Goal: Navigation & Orientation: Find specific page/section

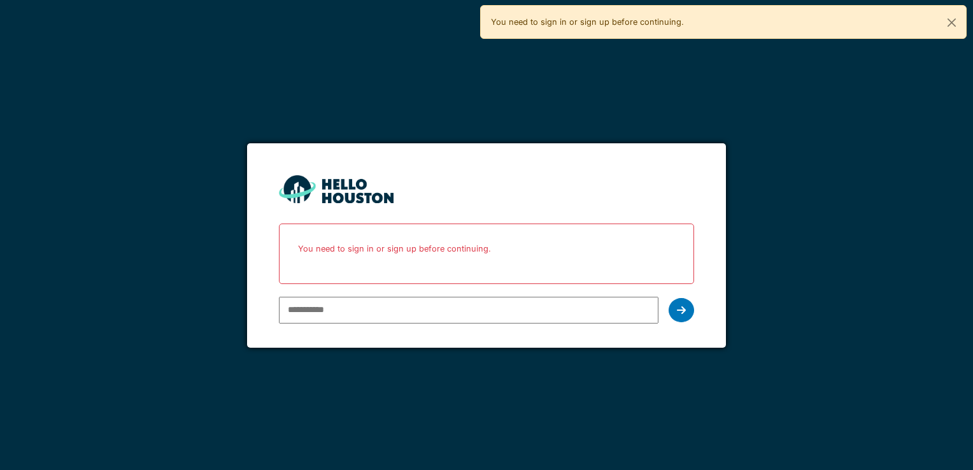
click at [359, 311] on input "email" at bounding box center [468, 310] width 379 height 27
click at [682, 309] on icon at bounding box center [681, 310] width 9 height 10
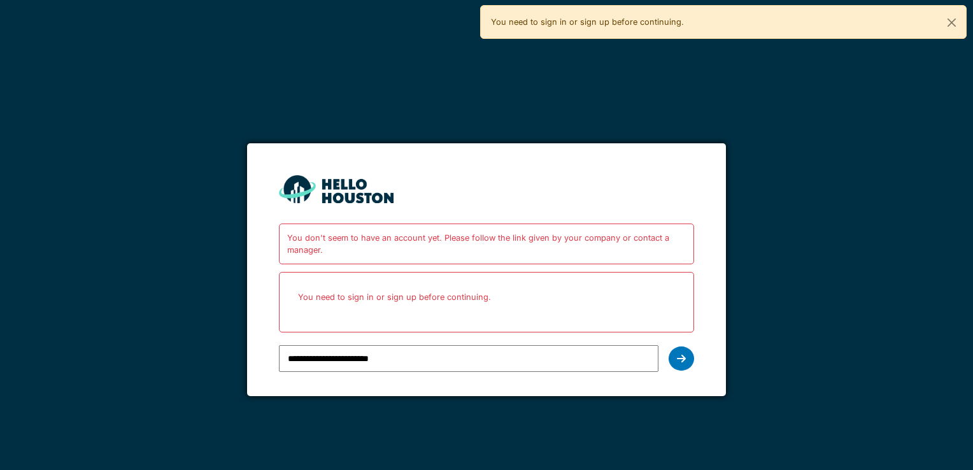
drag, startPoint x: 334, startPoint y: 360, endPoint x: 241, endPoint y: 350, distance: 92.9
click at [241, 350] on div "**********" at bounding box center [486, 235] width 973 height 470
type input "**********"
click at [678, 358] on icon at bounding box center [681, 358] width 9 height 10
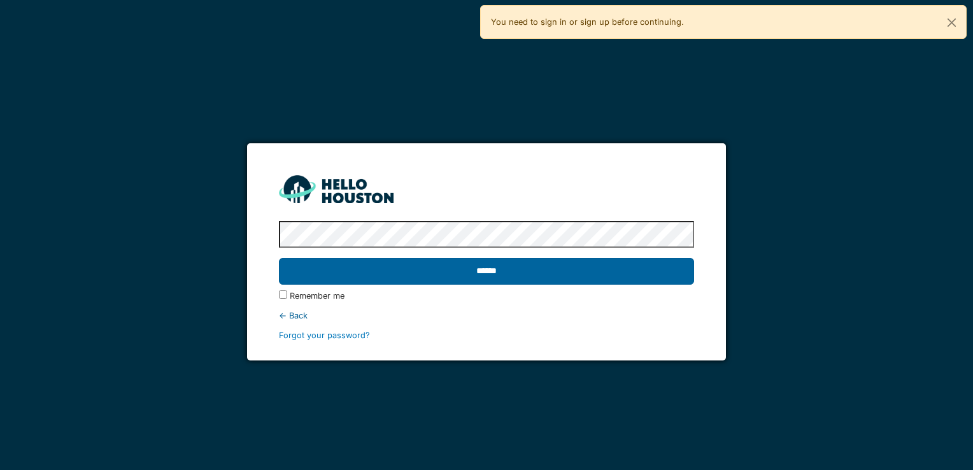
click at [510, 268] on input "******" at bounding box center [486, 271] width 414 height 27
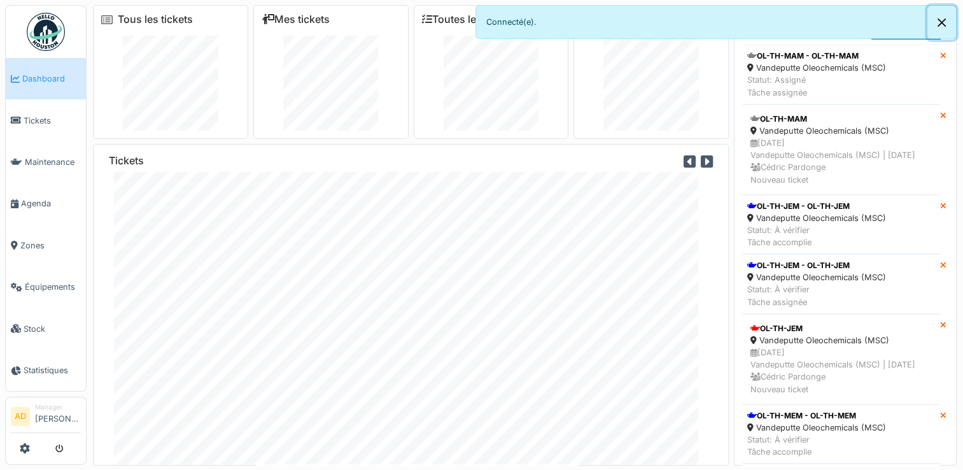
click at [940, 22] on button "Close" at bounding box center [941, 23] width 29 height 34
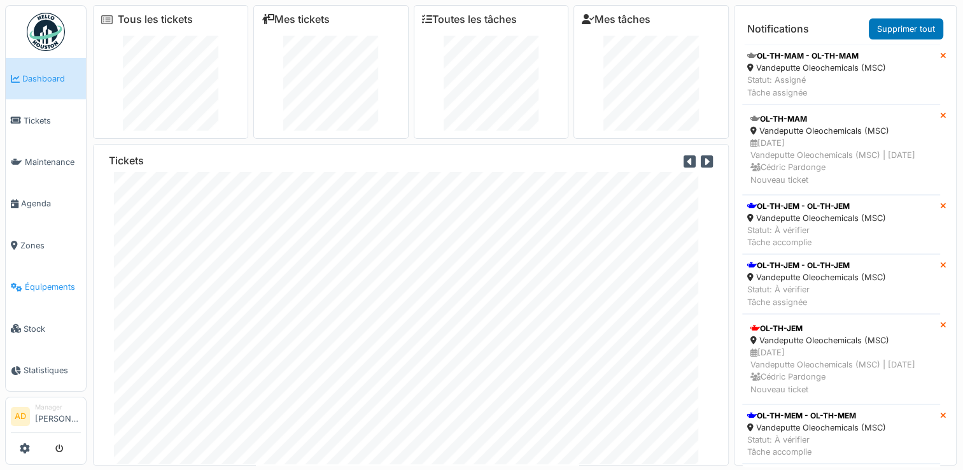
click at [54, 281] on span "Équipements" at bounding box center [53, 287] width 56 height 12
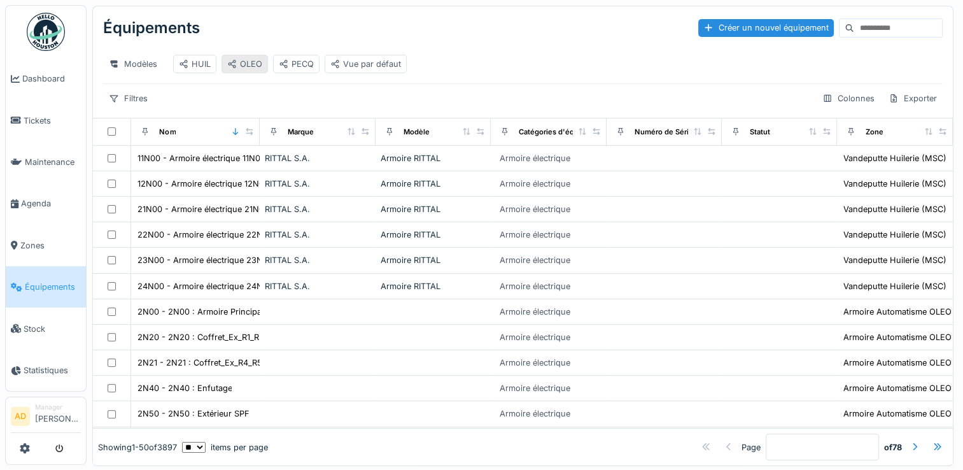
click at [253, 67] on div "OLEO" at bounding box center [244, 64] width 35 height 12
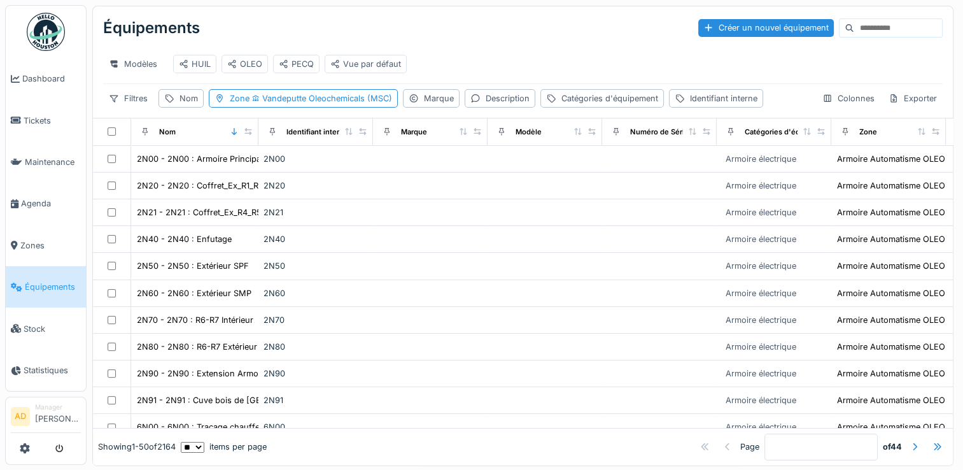
click at [218, 139] on div "Nom" at bounding box center [194, 131] width 116 height 16
click at [181, 104] on div "Nom" at bounding box center [189, 98] width 18 height 12
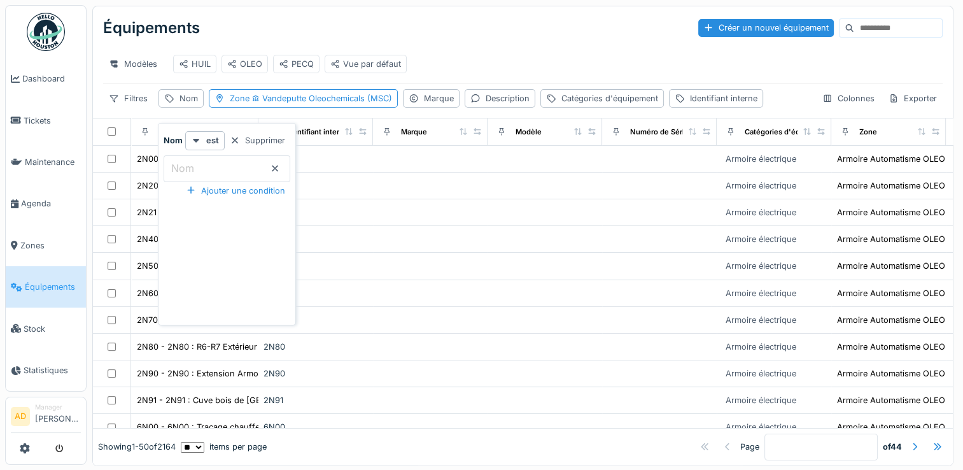
click at [214, 169] on input "Nom" at bounding box center [227, 168] width 127 height 27
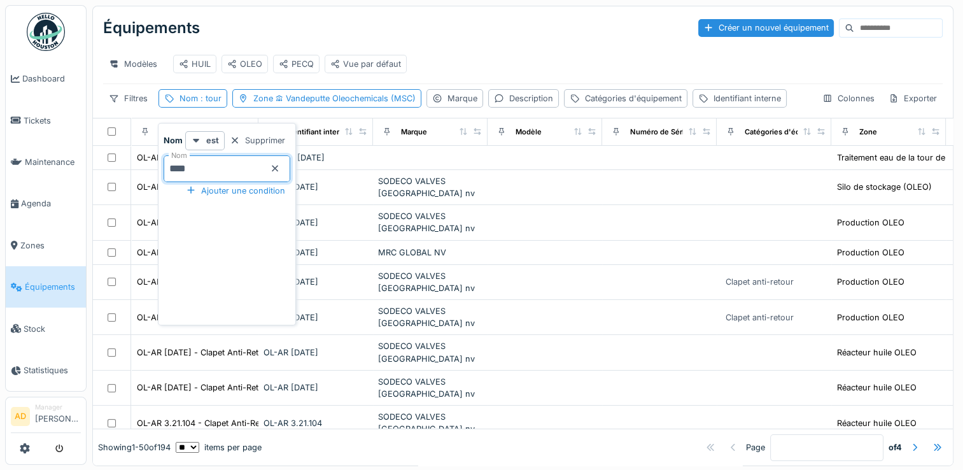
type input "****"
click at [280, 167] on icon at bounding box center [275, 168] width 10 height 8
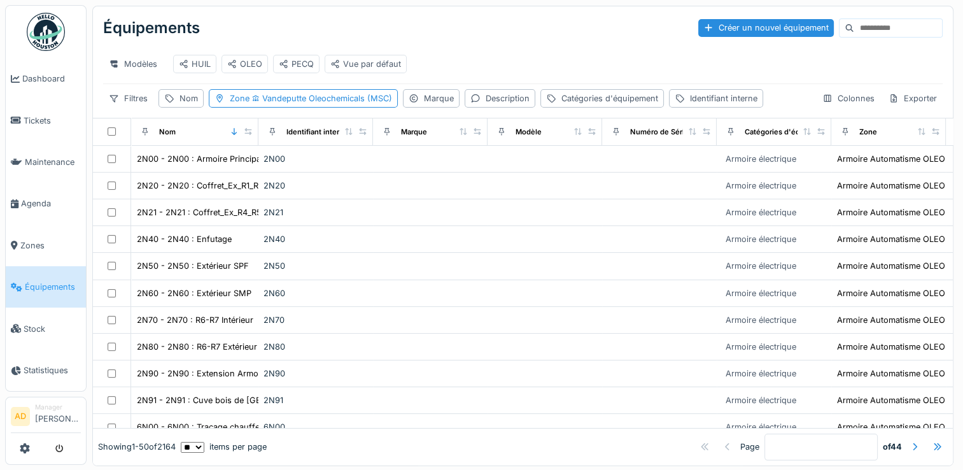
click at [507, 65] on div "Modèles HUIL OLEO PECQ Vue par défaut" at bounding box center [523, 64] width 840 height 29
click at [49, 239] on span "Zones" at bounding box center [50, 245] width 60 height 12
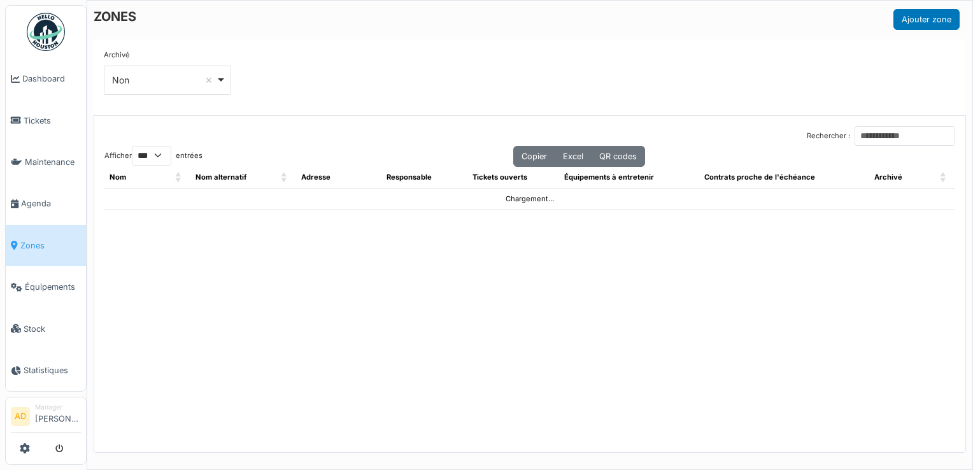
select select "***"
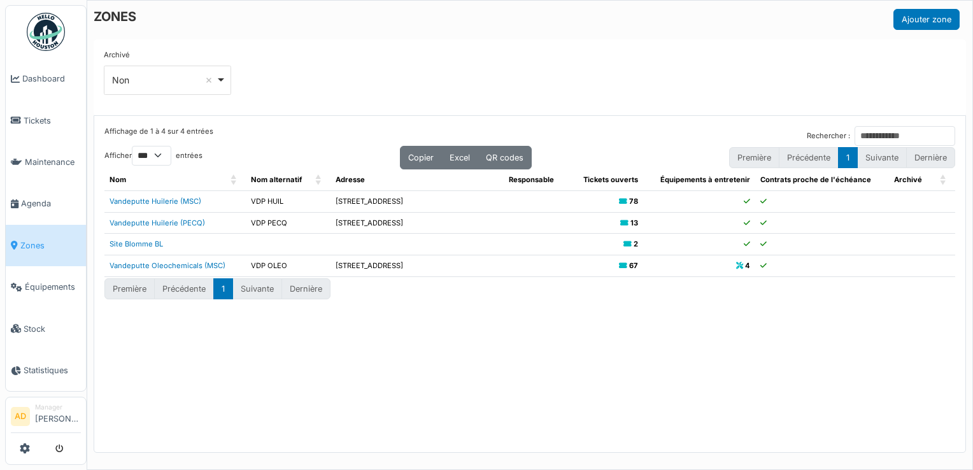
click at [199, 262] on link "Vandeputte Oleochemicals (MSC)" at bounding box center [167, 265] width 116 height 9
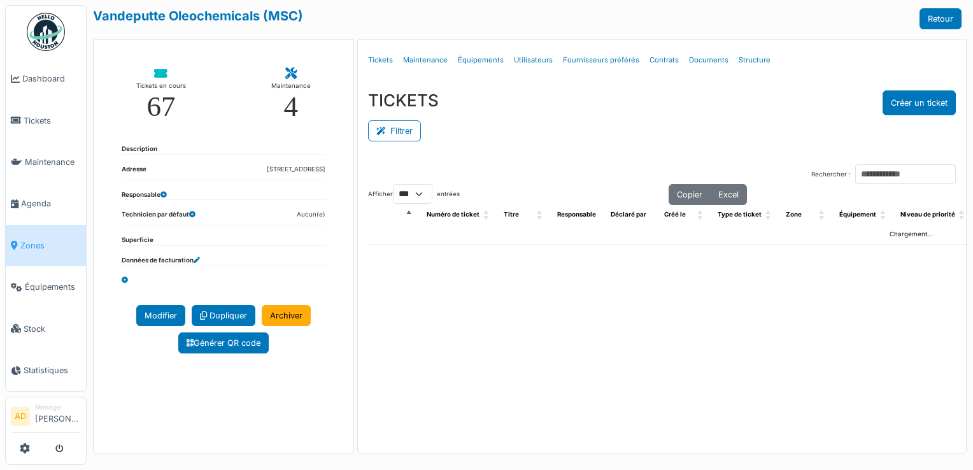
select select "***"
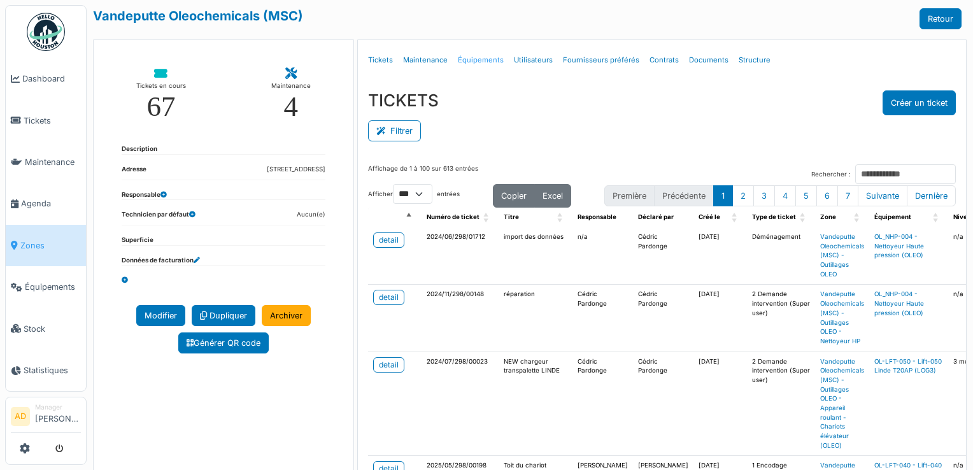
click at [468, 60] on link "Équipements" at bounding box center [481, 60] width 56 height 30
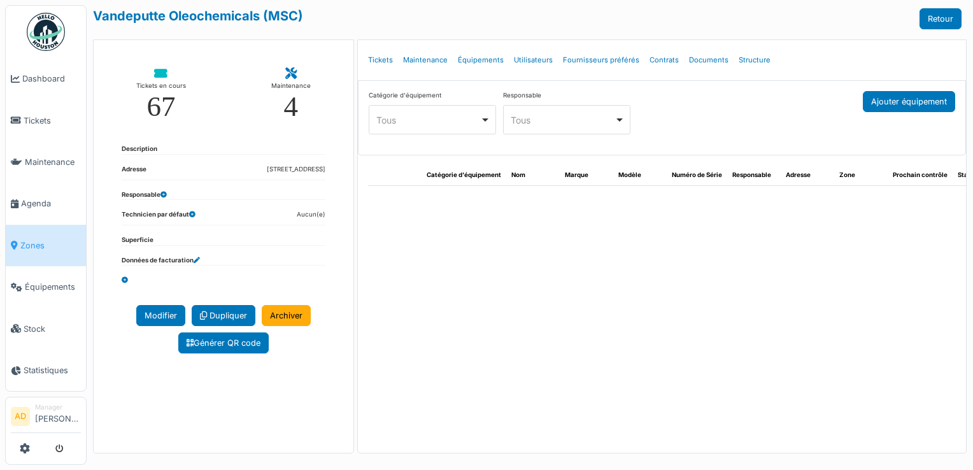
select select "***"
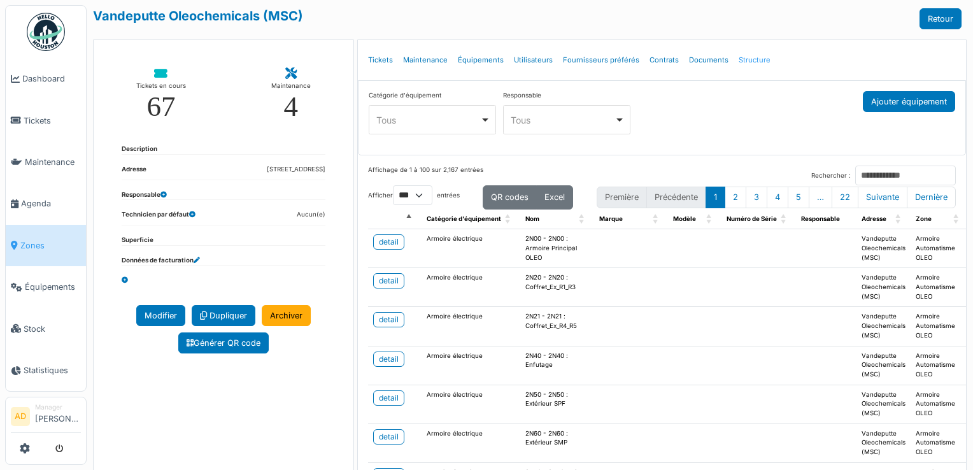
click at [734, 59] on link "Structure" at bounding box center [754, 60] width 42 height 30
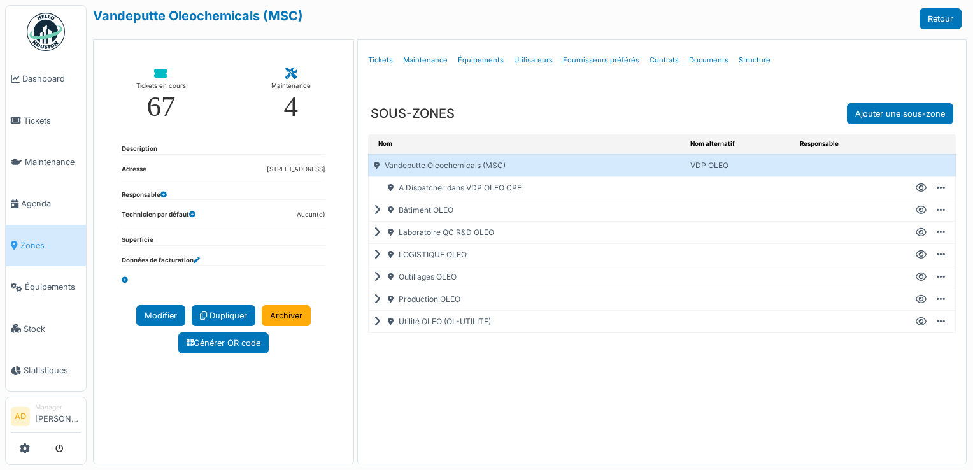
click at [374, 299] on icon at bounding box center [380, 299] width 12 height 1
click at [374, 299] on icon at bounding box center [381, 299] width 15 height 1
click at [374, 321] on icon at bounding box center [380, 321] width 12 height 1
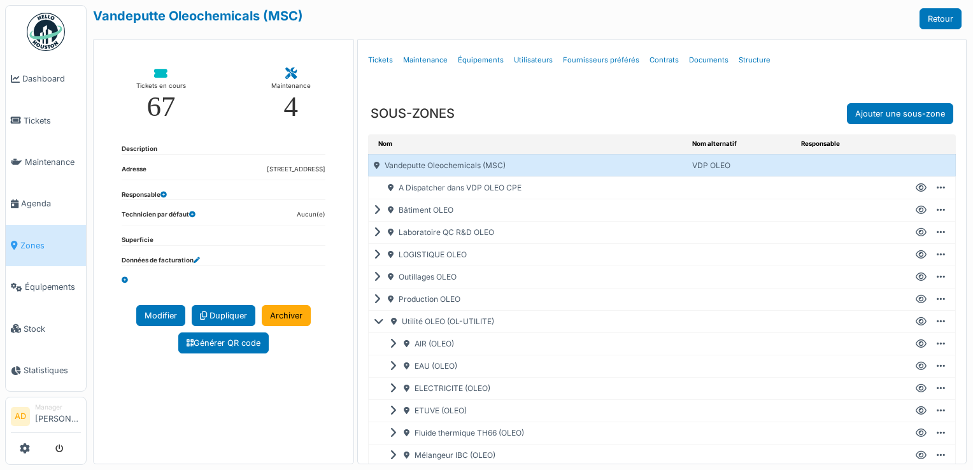
scroll to position [64, 0]
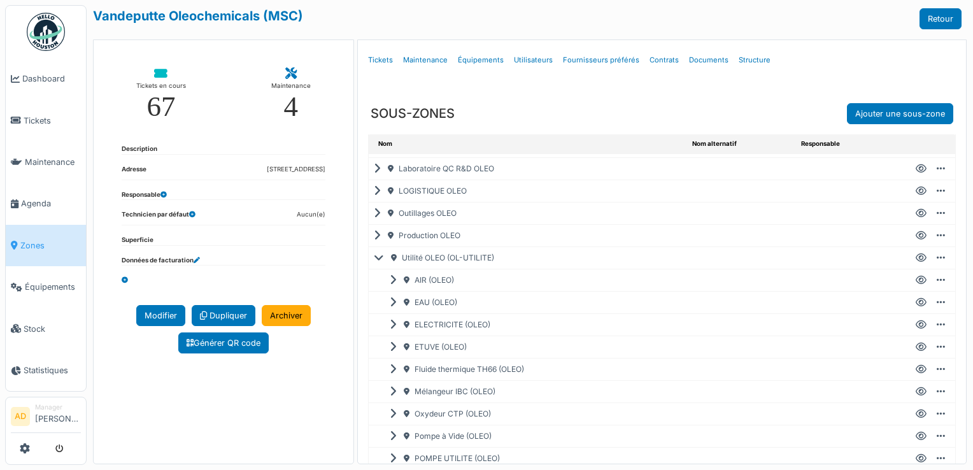
click at [390, 302] on icon at bounding box center [396, 302] width 12 height 1
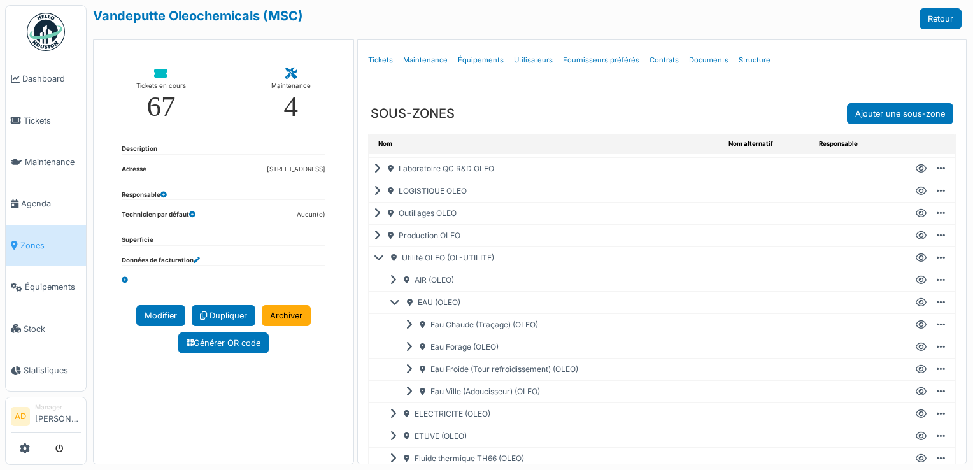
click at [405, 369] on icon at bounding box center [411, 369] width 12 height 1
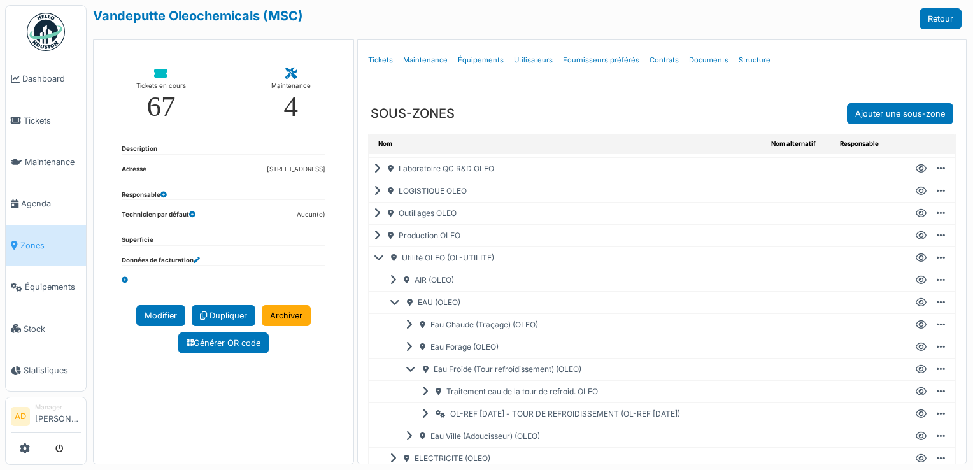
scroll to position [191, 0]
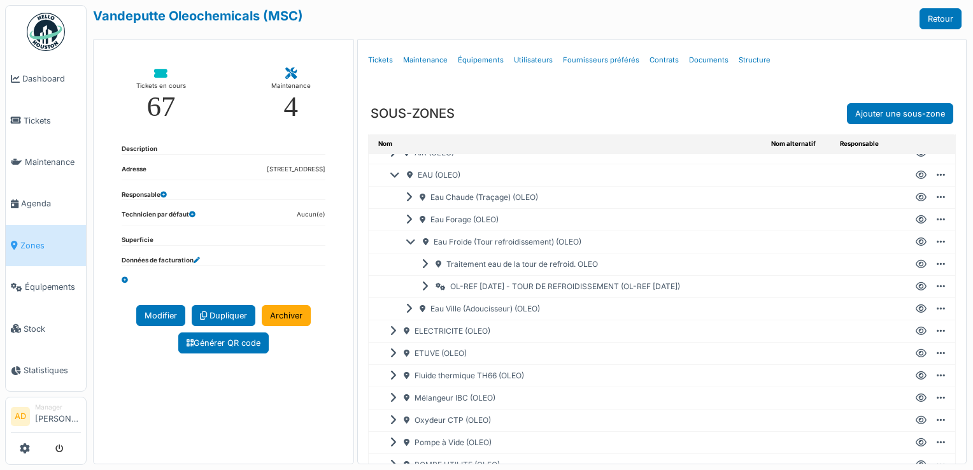
click at [421, 286] on icon at bounding box center [427, 286] width 12 height 1
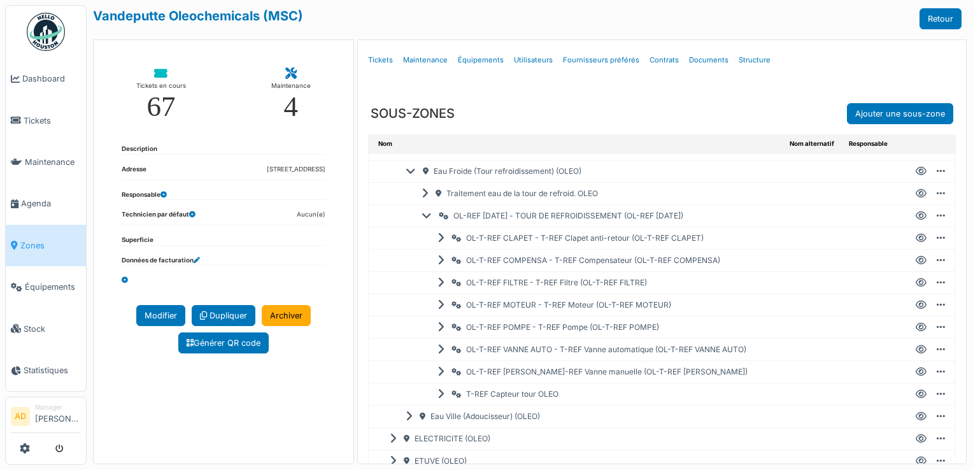
scroll to position [255, 0]
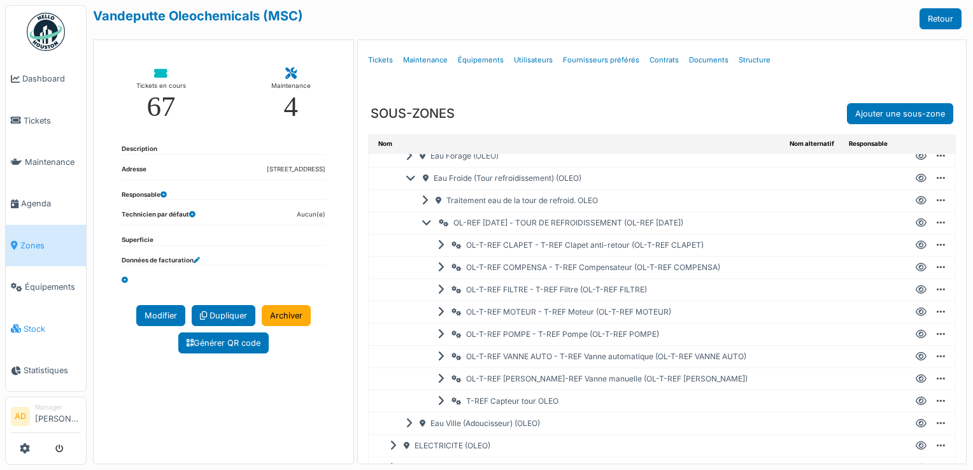
click at [25, 323] on span "Stock" at bounding box center [52, 329] width 57 height 12
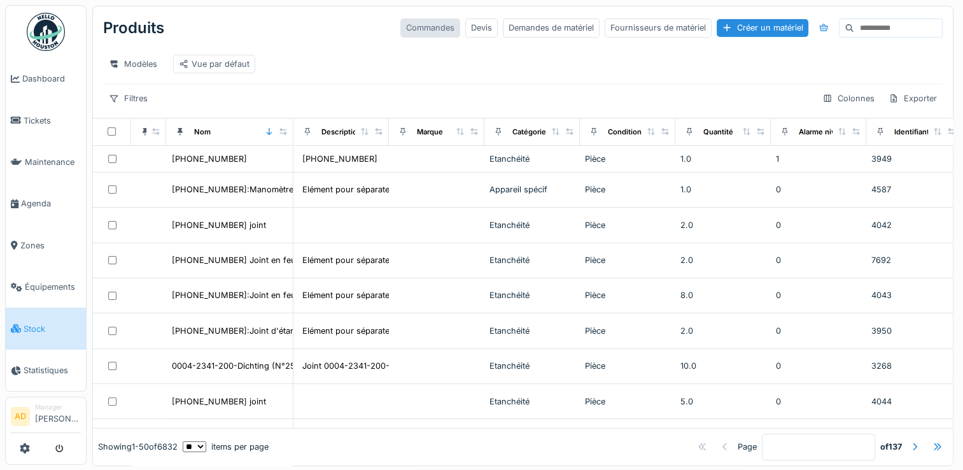
click at [400, 31] on div "Commandes" at bounding box center [430, 27] width 60 height 18
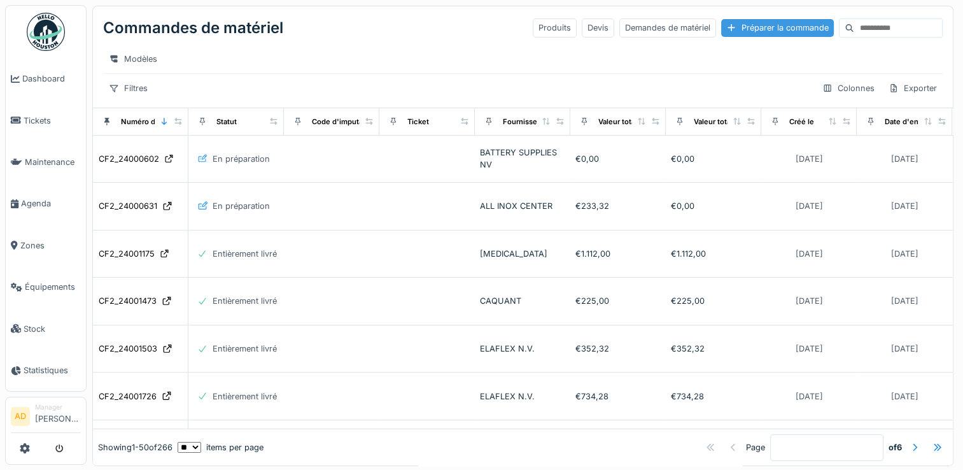
click at [728, 27] on div "Préparer la commande" at bounding box center [777, 27] width 113 height 17
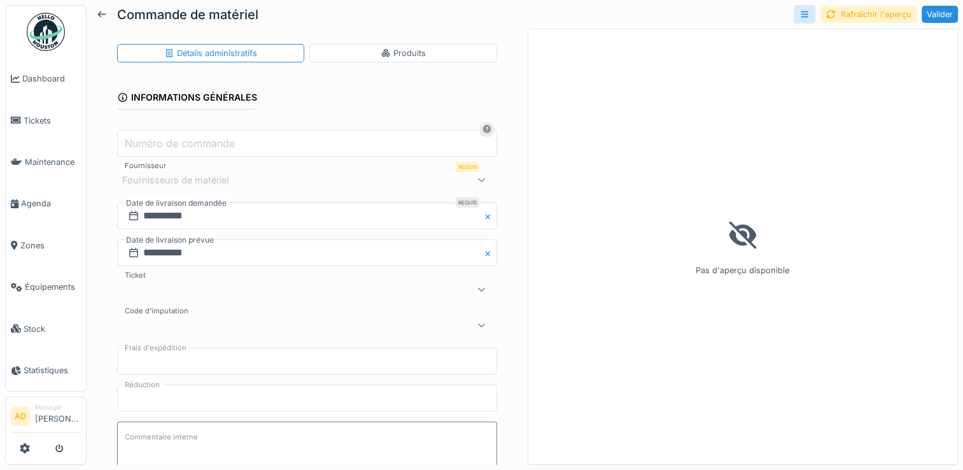
click at [274, 148] on input "Numéro de commande" at bounding box center [307, 143] width 380 height 27
click at [33, 323] on span "Stock" at bounding box center [52, 329] width 57 height 12
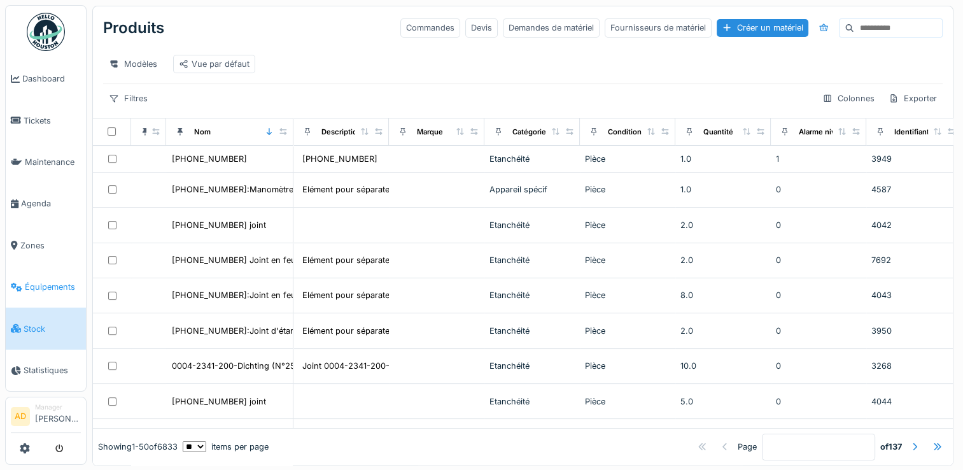
click at [69, 281] on span "Équipements" at bounding box center [53, 287] width 56 height 12
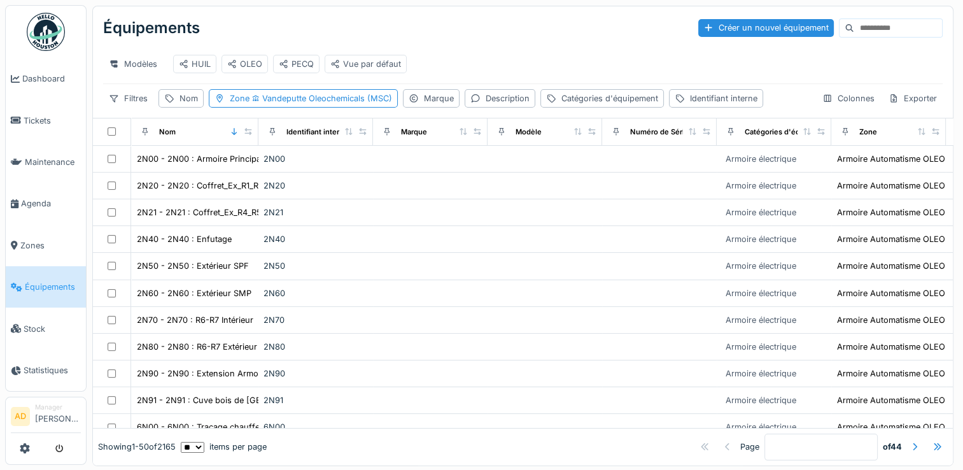
click at [205, 139] on div "Nom" at bounding box center [194, 131] width 116 height 16
click at [194, 104] on div "Nom" at bounding box center [189, 98] width 18 height 12
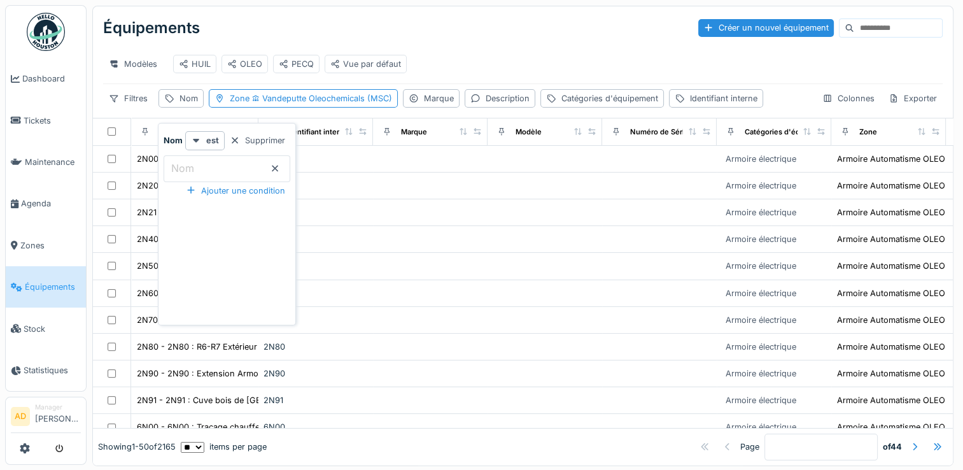
click at [194, 167] on label "Nom" at bounding box center [183, 167] width 28 height 15
click at [194, 167] on input "Nom" at bounding box center [227, 168] width 127 height 27
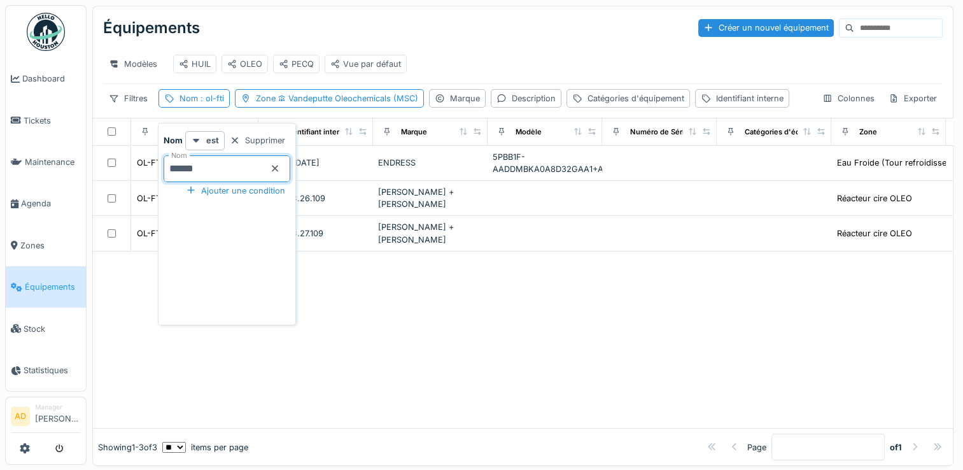
type input "******"
click at [463, 328] on div at bounding box center [523, 339] width 860 height 177
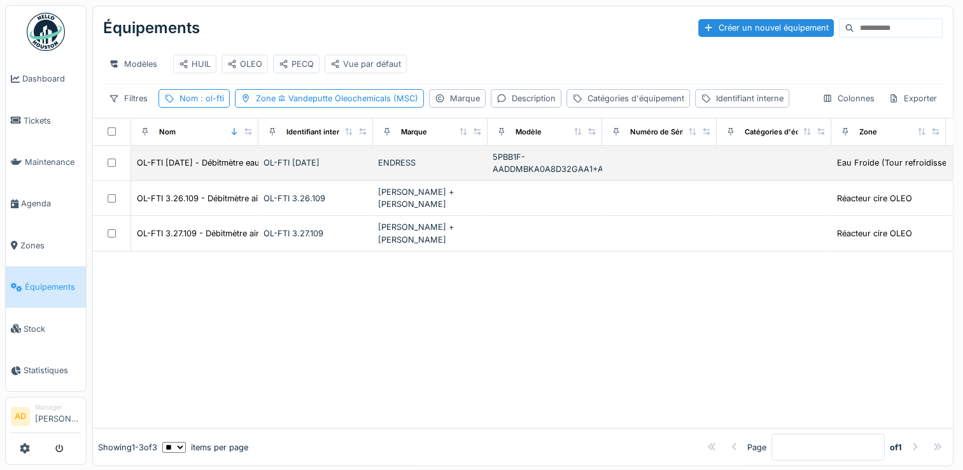
click at [395, 169] on div "ENDRESS" at bounding box center [430, 163] width 104 height 12
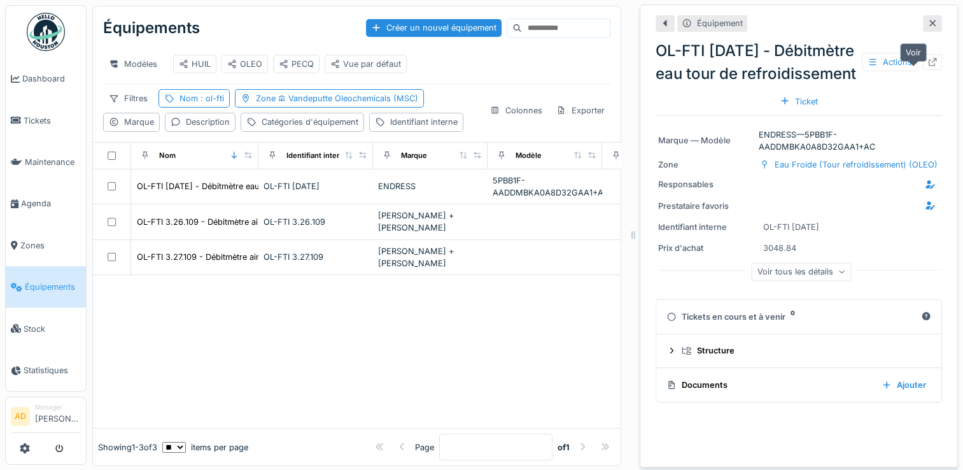
click at [927, 66] on icon at bounding box center [932, 62] width 10 height 8
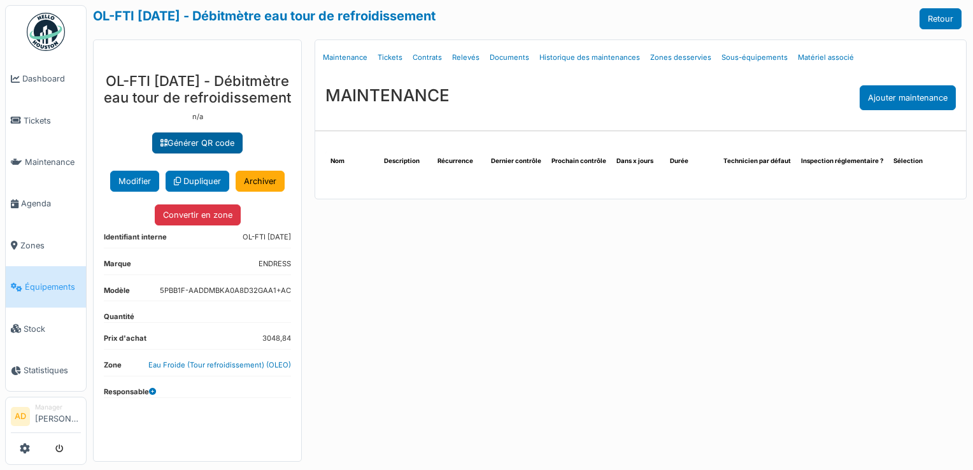
click at [206, 153] on link "Générer QR code" at bounding box center [197, 142] width 90 height 21
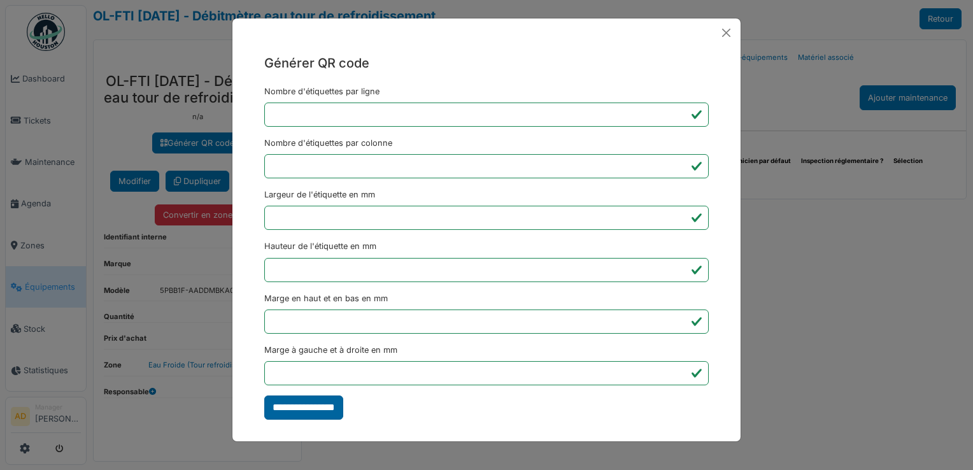
click at [327, 411] on input "**********" at bounding box center [303, 407] width 79 height 24
type input "*******"
click at [729, 32] on button "Close" at bounding box center [726, 33] width 18 height 18
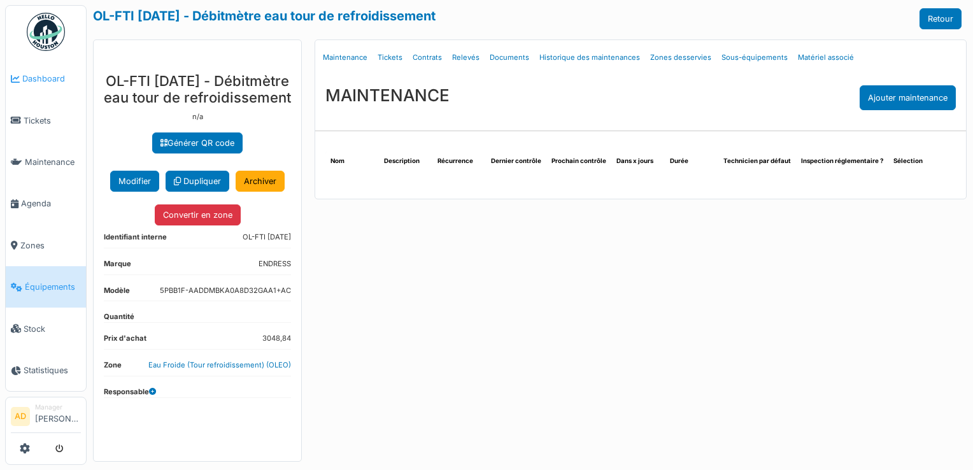
click at [41, 74] on span "Dashboard" at bounding box center [51, 79] width 59 height 12
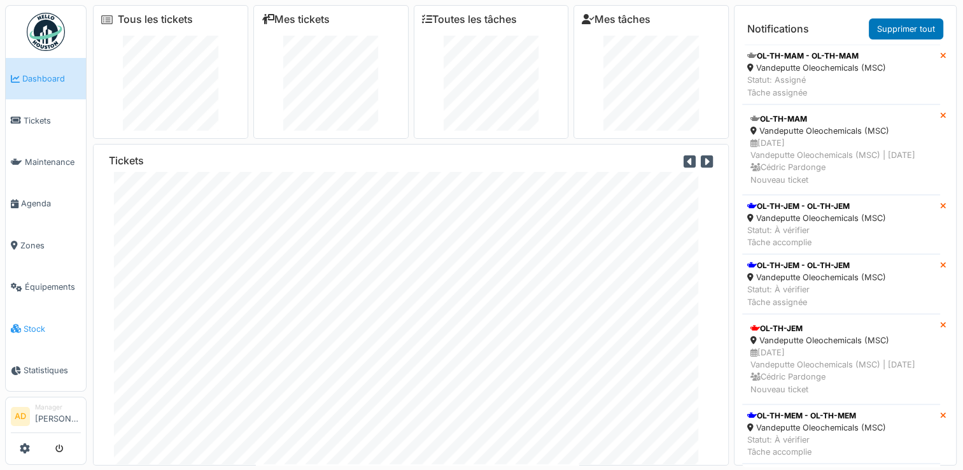
click at [36, 323] on span "Stock" at bounding box center [52, 329] width 57 height 12
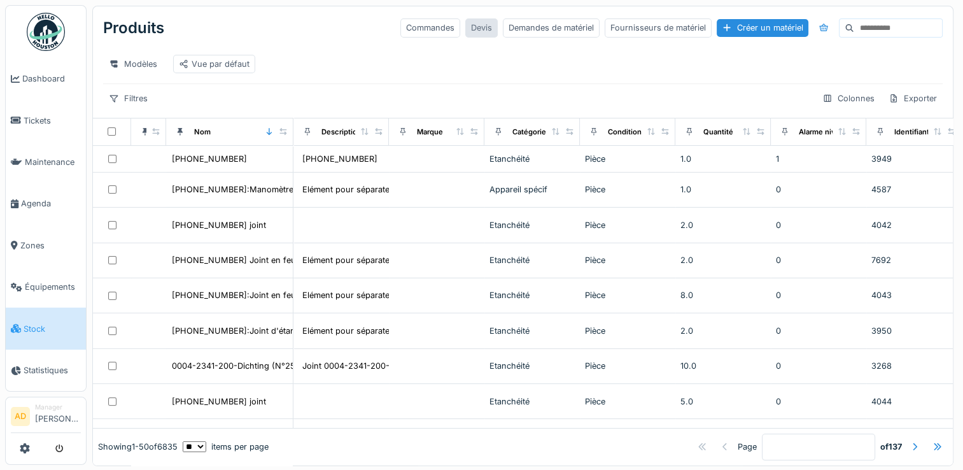
click at [465, 27] on div "Devis" at bounding box center [481, 27] width 32 height 18
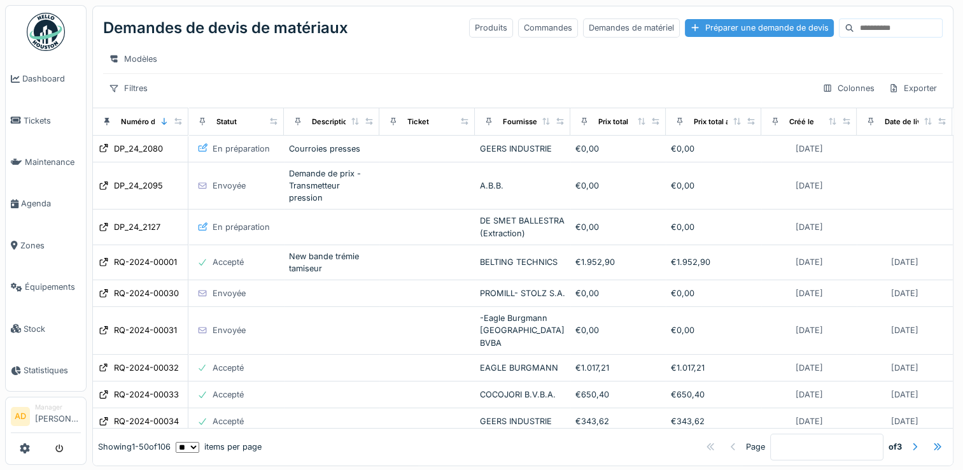
click at [685, 27] on div "Préparer une demande de devis" at bounding box center [759, 27] width 149 height 17
click at [38, 159] on span "Maintenance" at bounding box center [53, 162] width 56 height 12
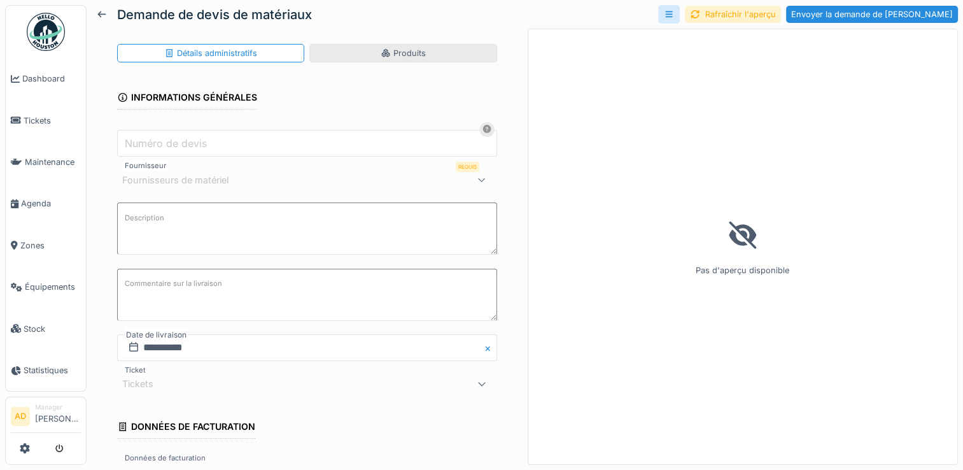
click at [388, 53] on div "Produits" at bounding box center [403, 53] width 45 height 12
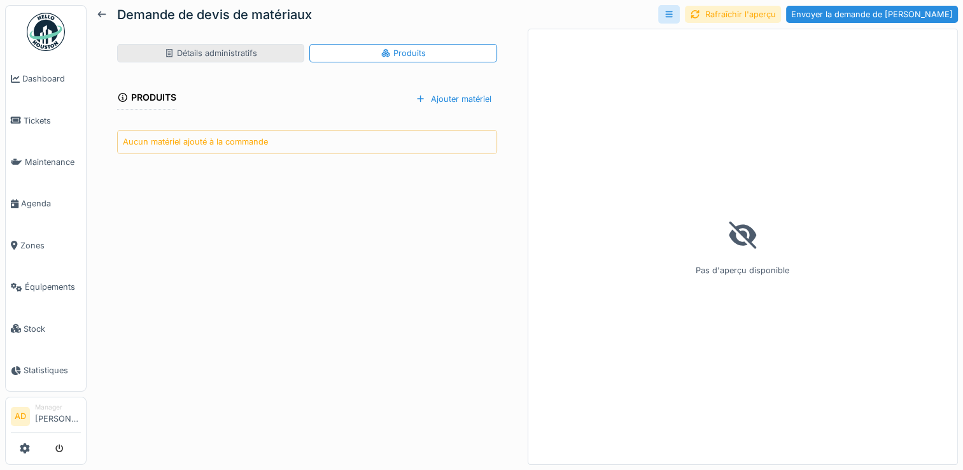
click at [181, 52] on div "Détails administratifs" at bounding box center [210, 53] width 93 height 12
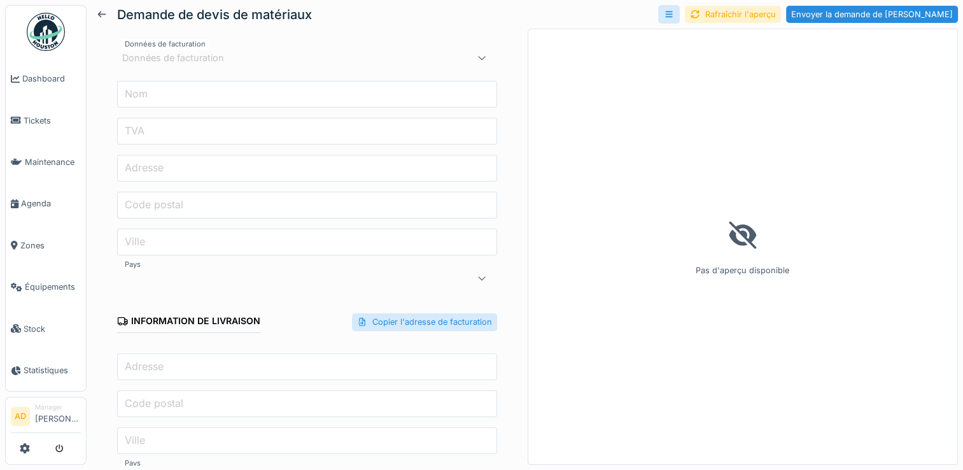
scroll to position [444, 0]
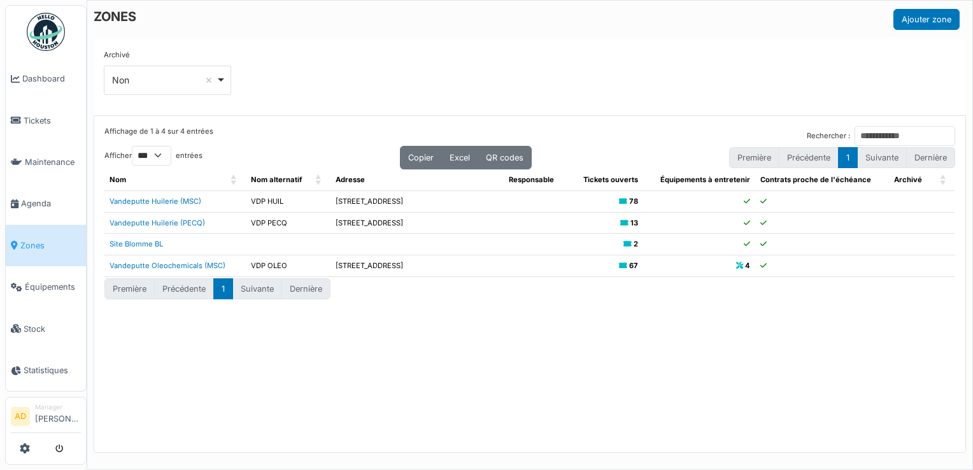
select select "***"
click at [428, 73] on div "Archivé *** Non Remove item Tous Oui Non" at bounding box center [530, 77] width 852 height 55
click at [25, 447] on icon at bounding box center [25, 448] width 10 height 10
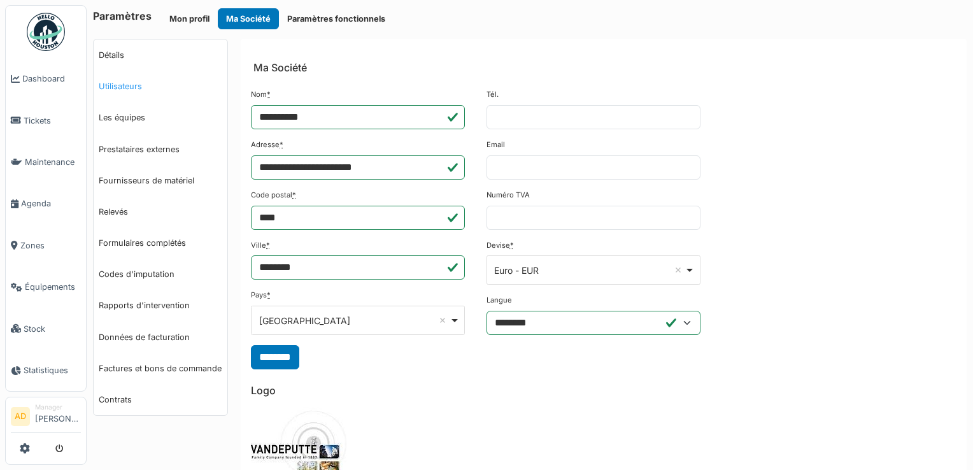
click at [117, 88] on link "Utilisateurs" at bounding box center [161, 86] width 134 height 31
select select "***"
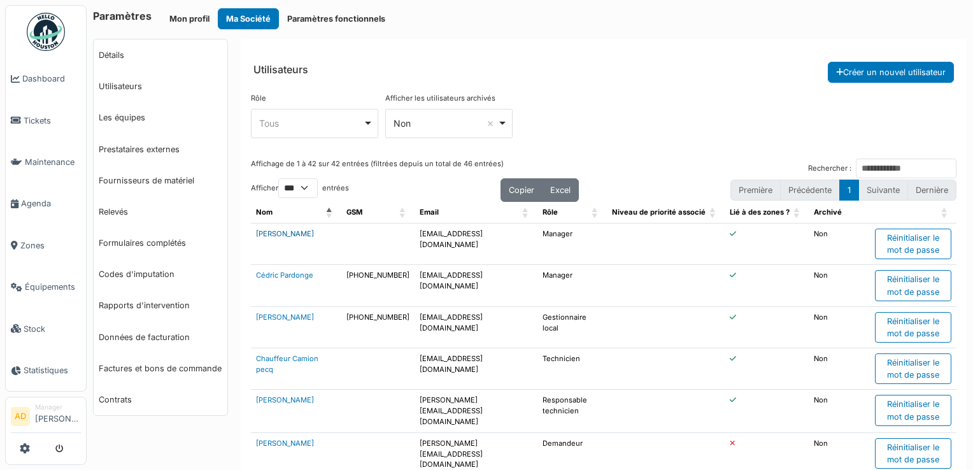
click at [283, 230] on link "[PERSON_NAME]" at bounding box center [285, 233] width 58 height 9
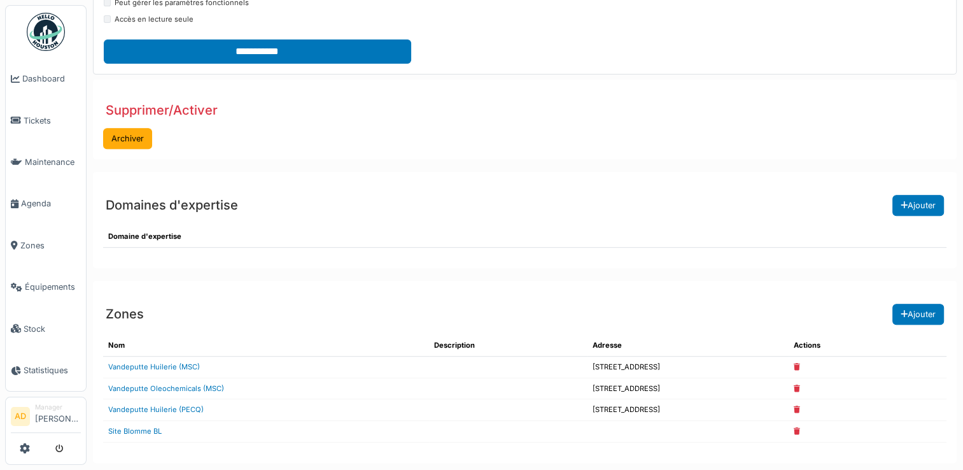
scroll to position [523, 0]
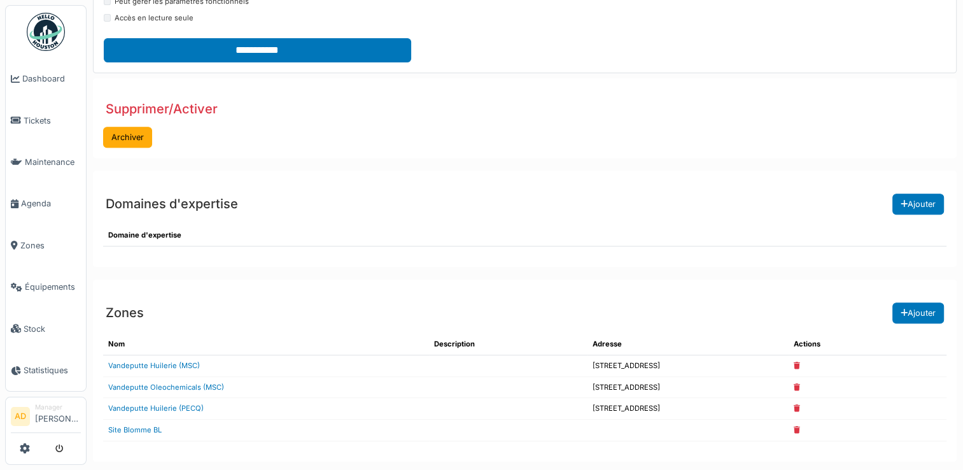
select select "***"
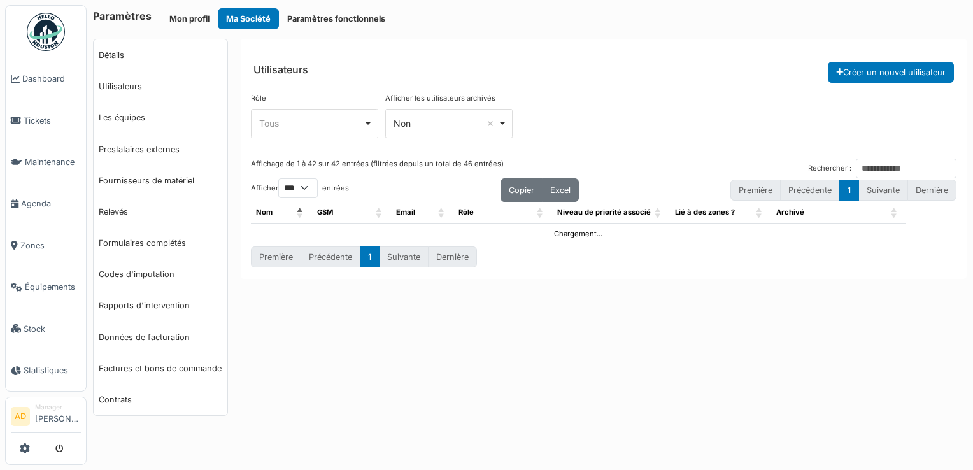
select select "***"
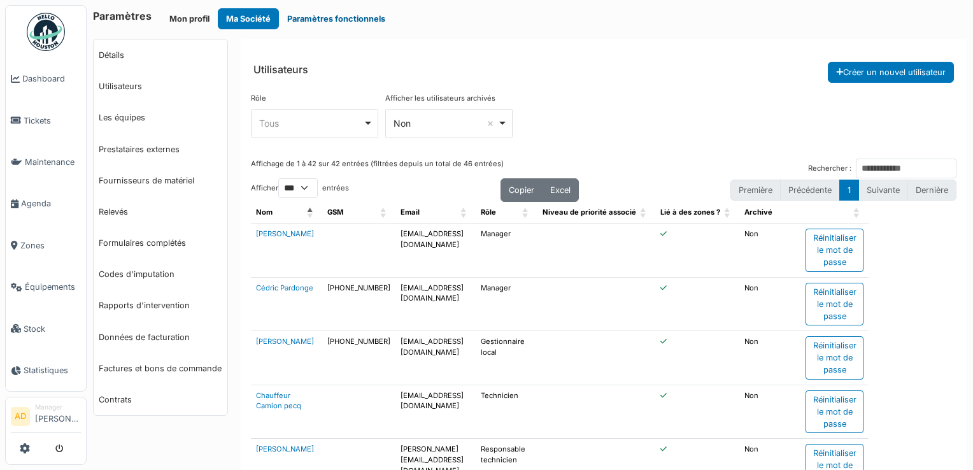
click at [337, 20] on button "Paramètres fonctionnels" at bounding box center [336, 18] width 115 height 21
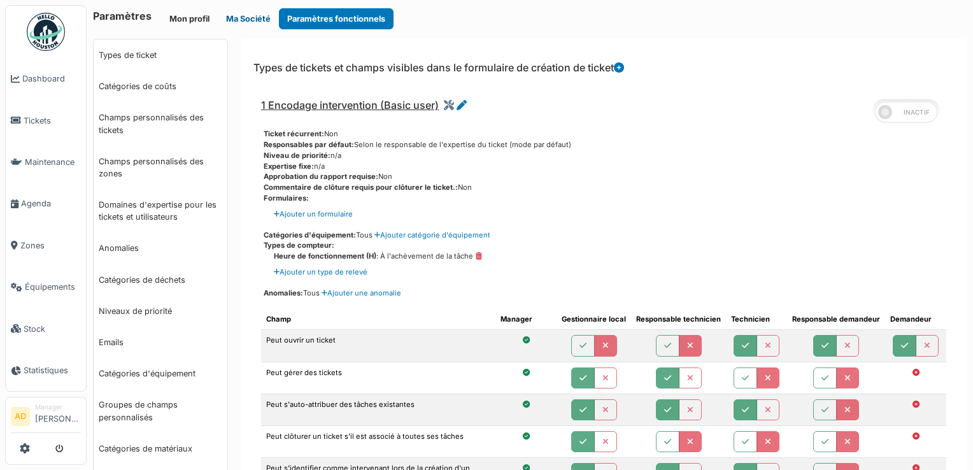
click at [236, 19] on button "Ma Société" at bounding box center [248, 18] width 61 height 21
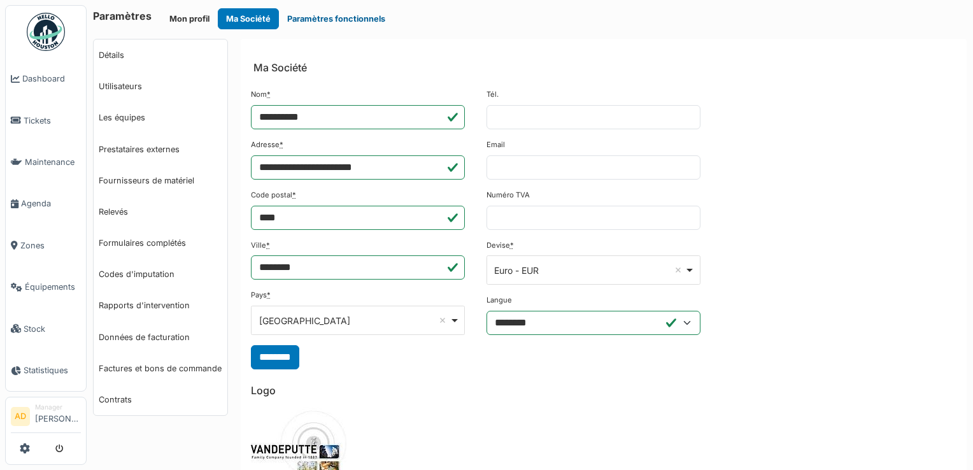
click at [300, 16] on button "Paramètres fonctionnels" at bounding box center [336, 18] width 115 height 21
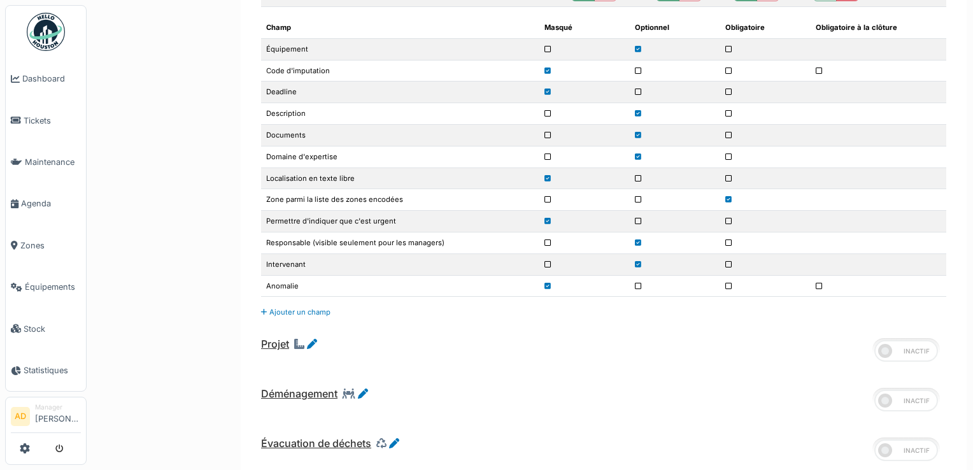
scroll to position [4346, 0]
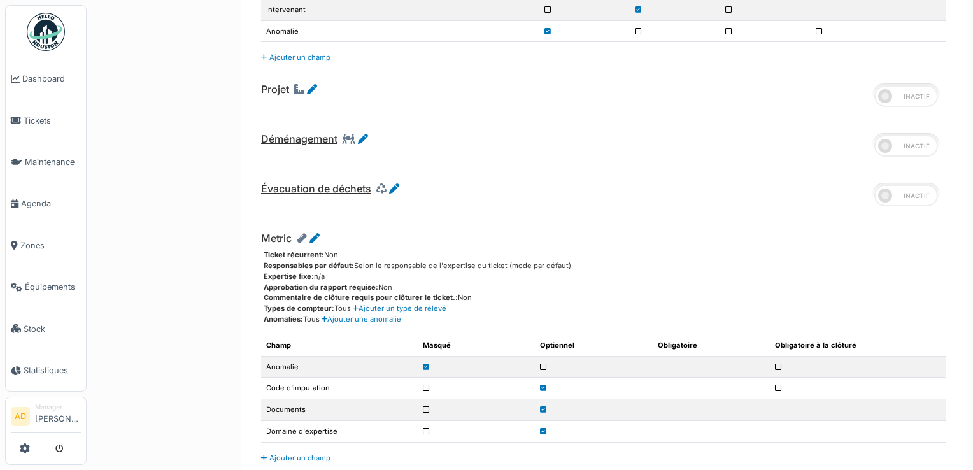
click at [894, 85] on span at bounding box center [906, 96] width 64 height 22
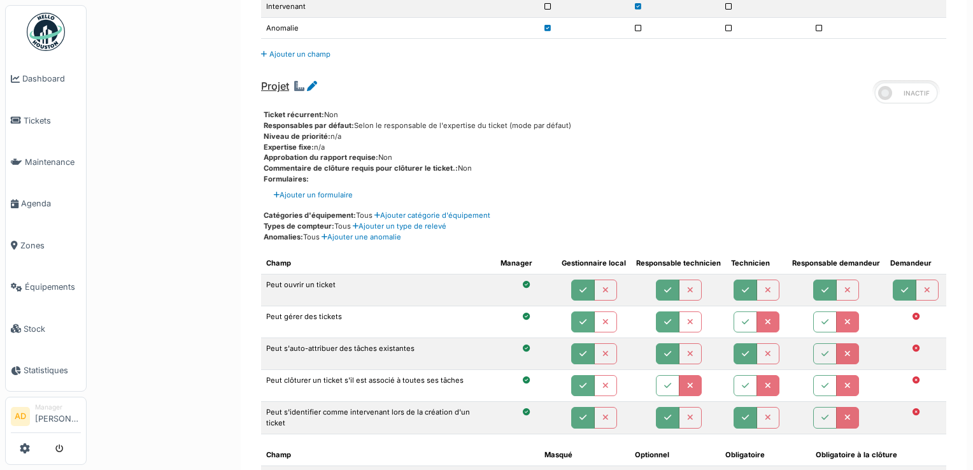
scroll to position [4218, 0]
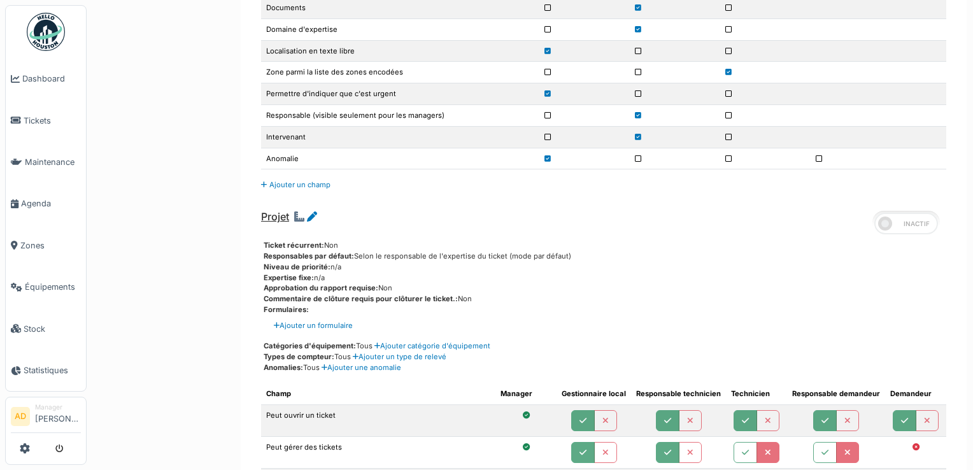
click at [901, 213] on span at bounding box center [906, 224] width 64 height 22
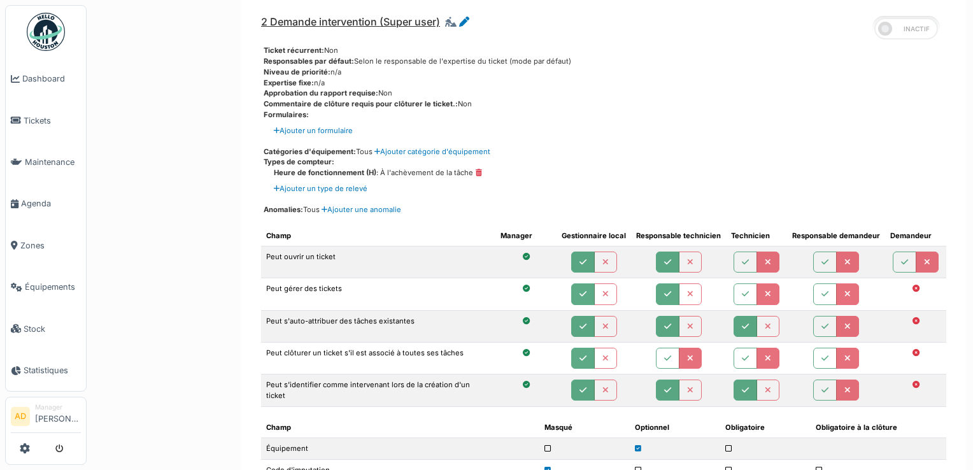
scroll to position [2181, 0]
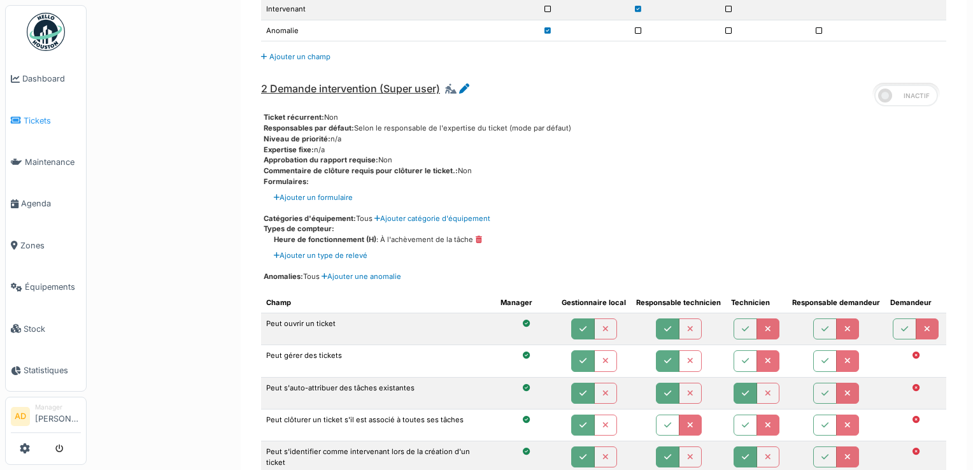
click at [20, 116] on icon at bounding box center [16, 120] width 10 height 9
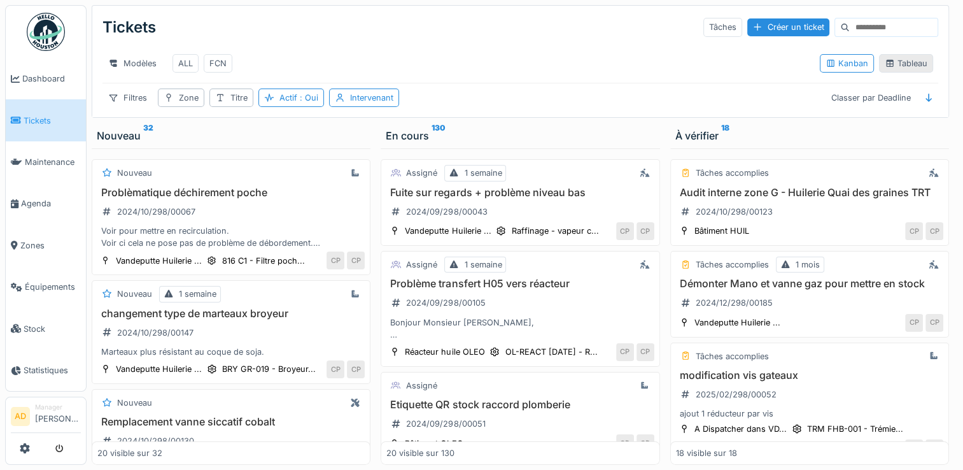
click at [897, 69] on div "Tableau" at bounding box center [906, 63] width 43 height 12
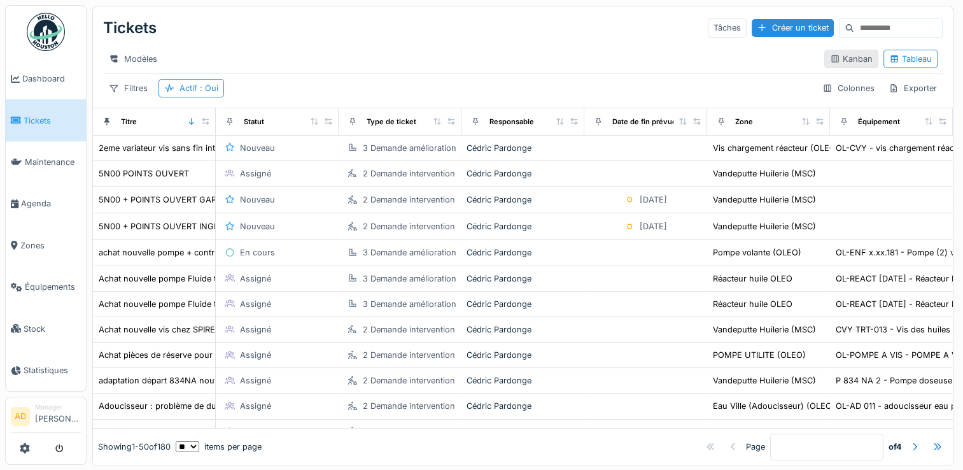
click at [830, 65] on div "Kanban" at bounding box center [851, 59] width 43 height 12
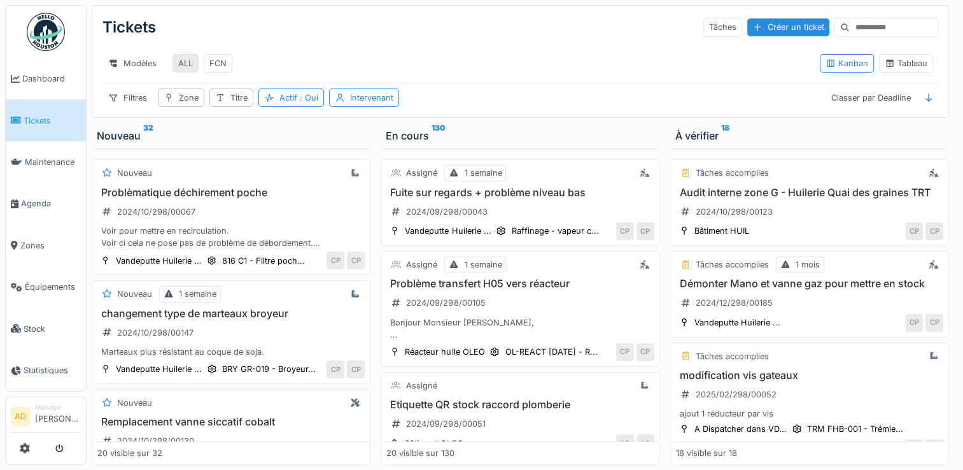
click at [183, 62] on div "ALL" at bounding box center [185, 63] width 15 height 12
click at [56, 159] on span "Maintenance" at bounding box center [53, 162] width 56 height 12
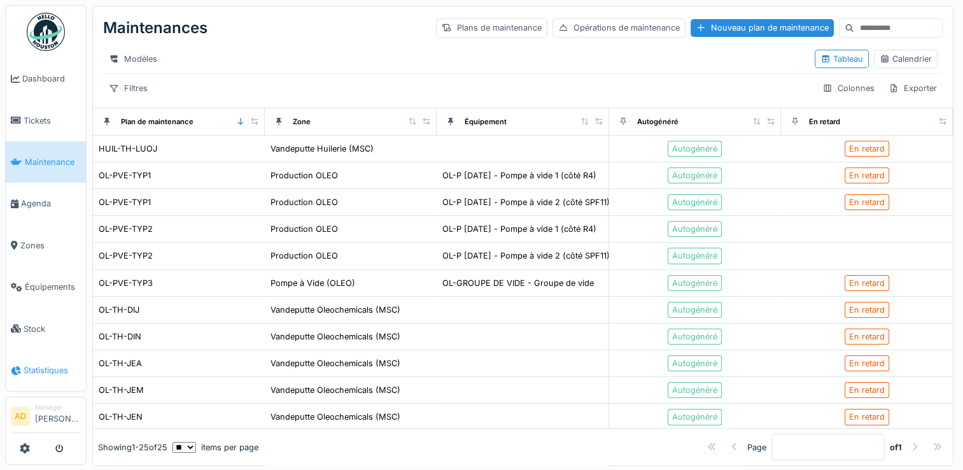
click at [48, 364] on span "Statistiques" at bounding box center [52, 370] width 57 height 12
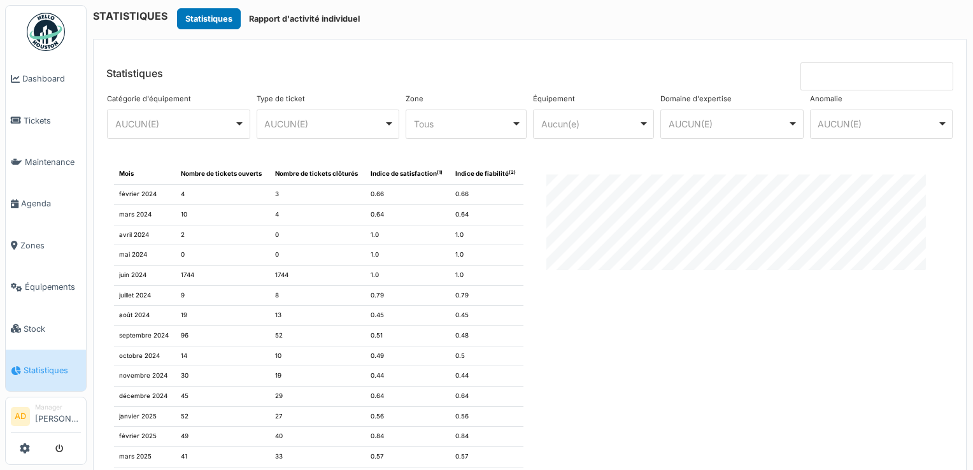
scroll to position [1376, 0]
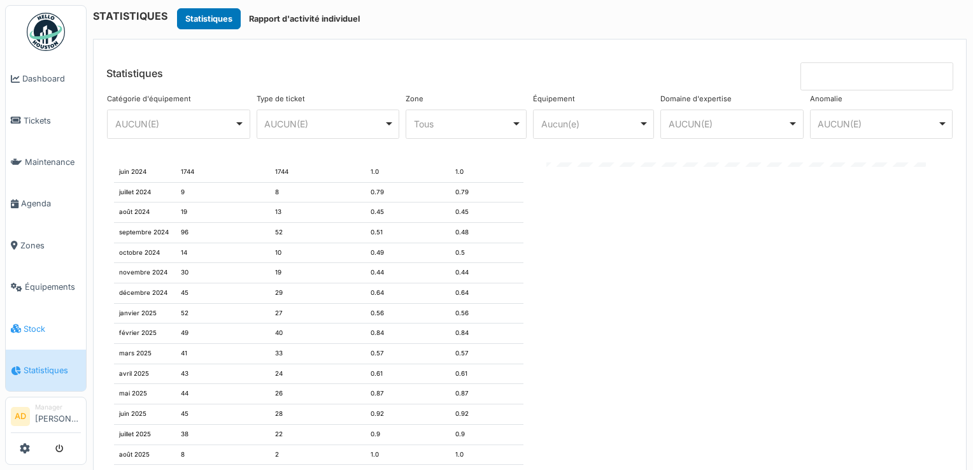
click at [36, 327] on link "Stock" at bounding box center [46, 327] width 80 height 41
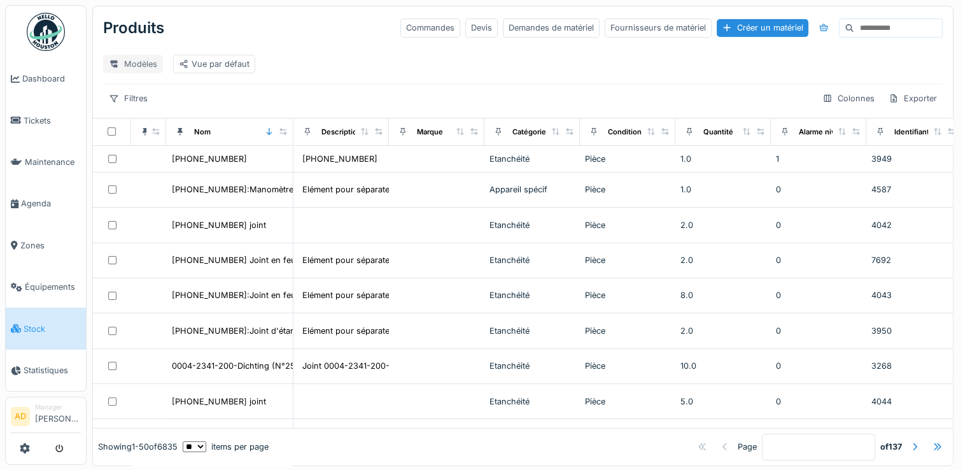
click at [135, 64] on div "Modèles" at bounding box center [133, 64] width 60 height 18
click at [232, 67] on div "Vue par défaut" at bounding box center [214, 64] width 71 height 12
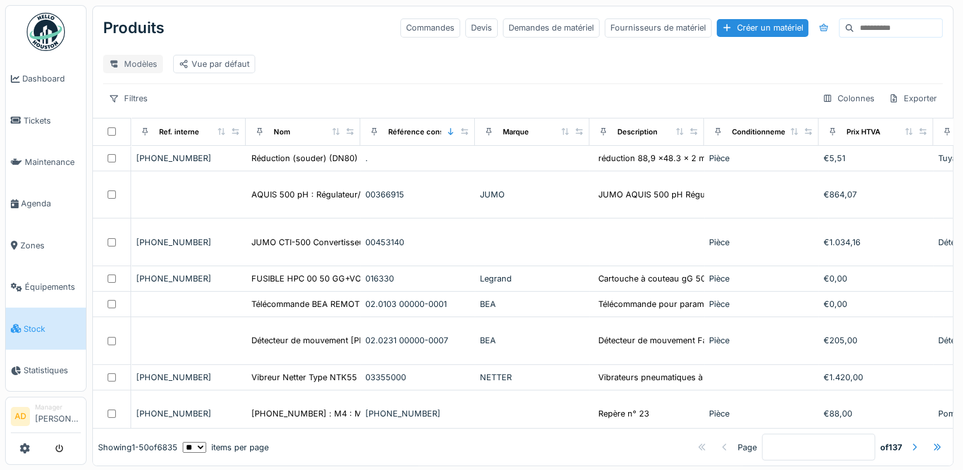
click at [148, 63] on div "Modèles" at bounding box center [133, 64] width 60 height 18
click at [349, 63] on div "Modèles Vue par défaut" at bounding box center [523, 64] width 840 height 29
click at [609, 27] on div "Fournisseurs de matériel" at bounding box center [658, 27] width 107 height 18
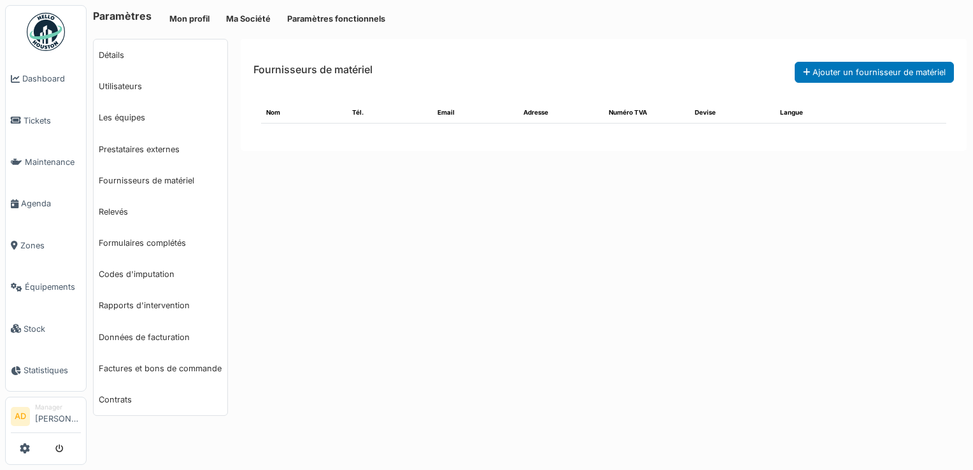
select select "***"
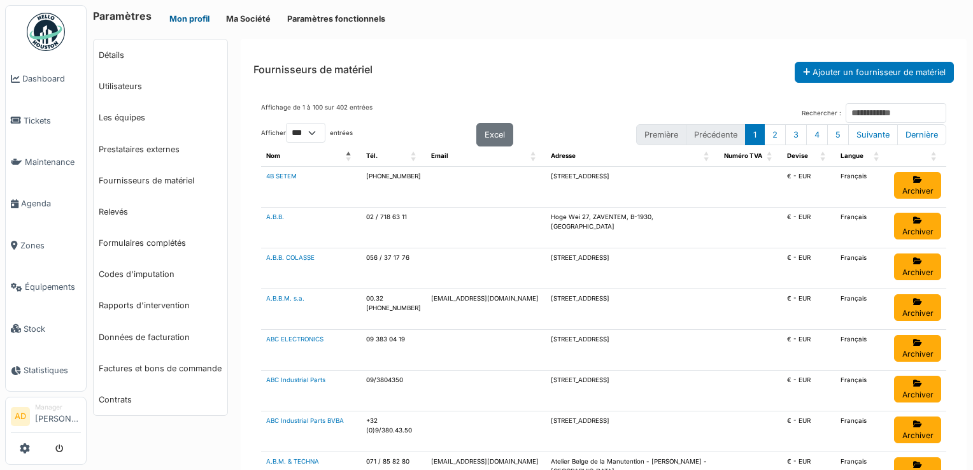
click at [182, 17] on button "Mon profil" at bounding box center [189, 18] width 57 height 21
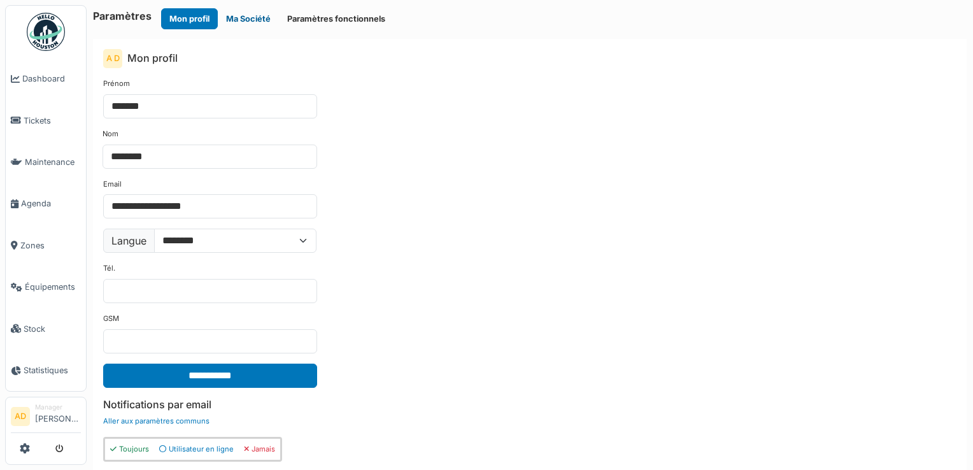
click at [239, 21] on button "Ma Société" at bounding box center [248, 18] width 61 height 21
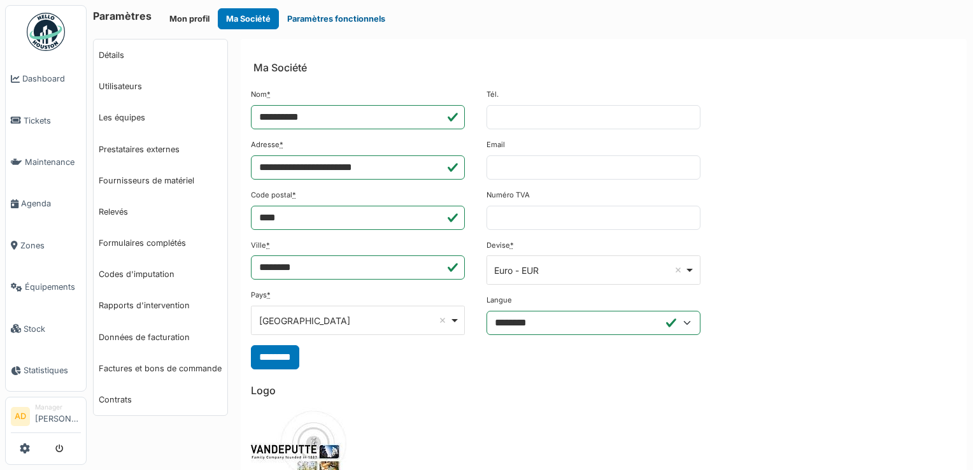
click at [345, 18] on button "Paramètres fonctionnels" at bounding box center [336, 18] width 115 height 21
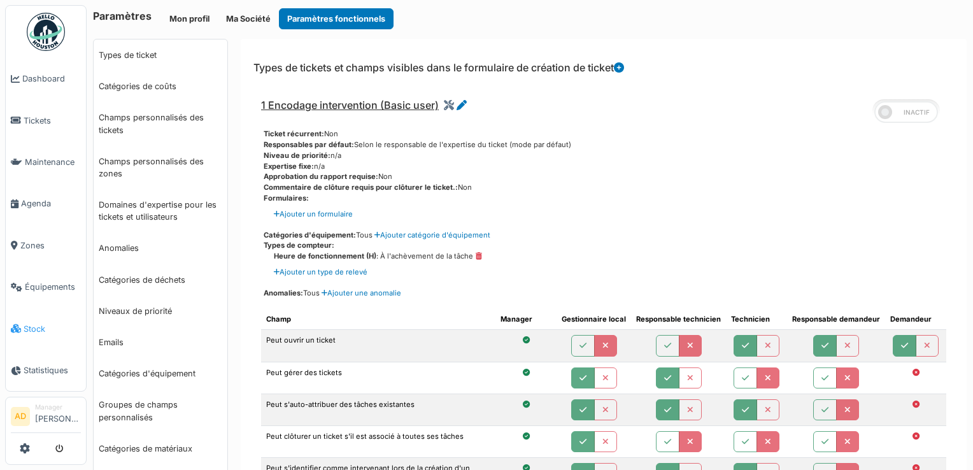
click at [27, 323] on span "Stock" at bounding box center [52, 329] width 57 height 12
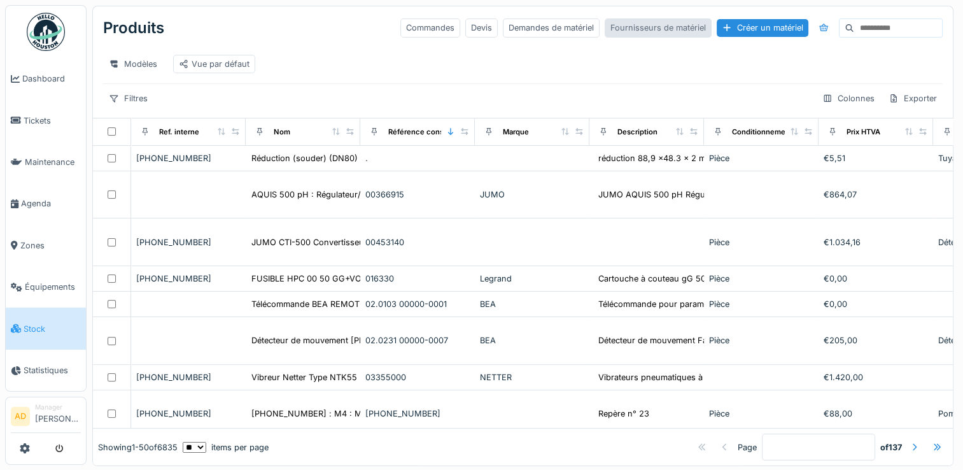
click at [638, 29] on div "Fournisseurs de matériel" at bounding box center [658, 27] width 107 height 18
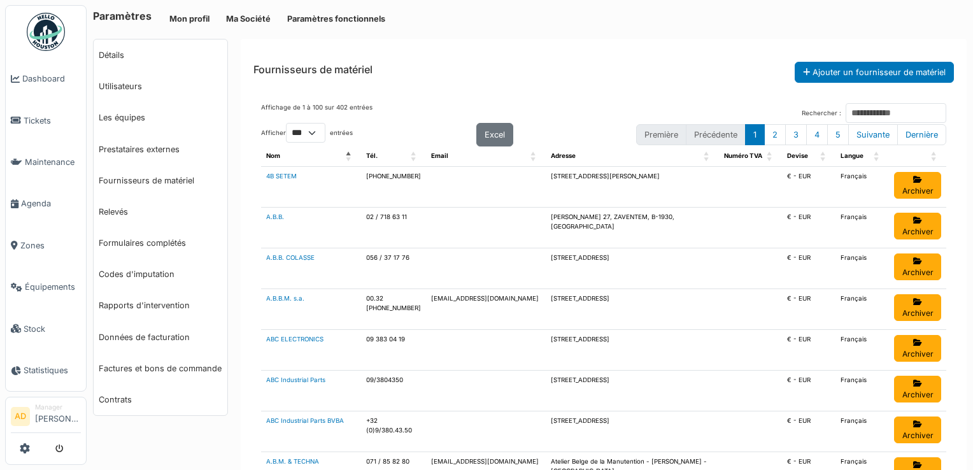
select select "***"
click at [167, 149] on link "Prestataires externes" at bounding box center [161, 149] width 134 height 31
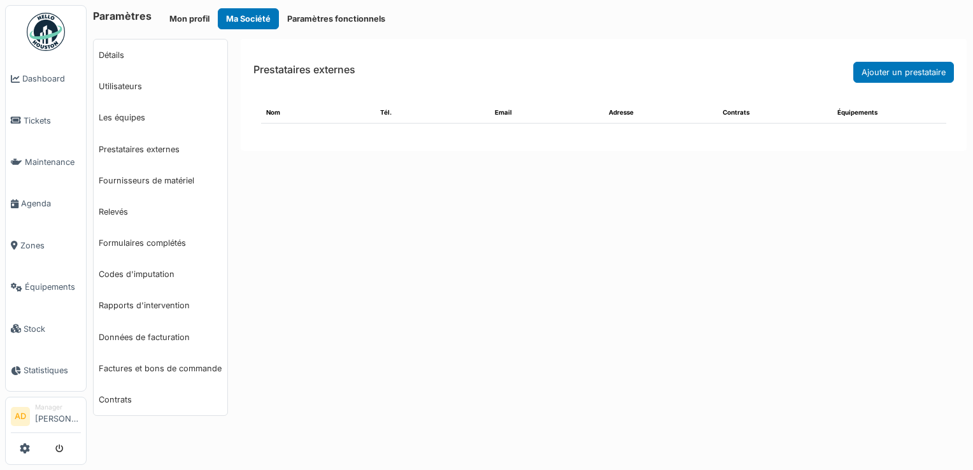
select select "***"
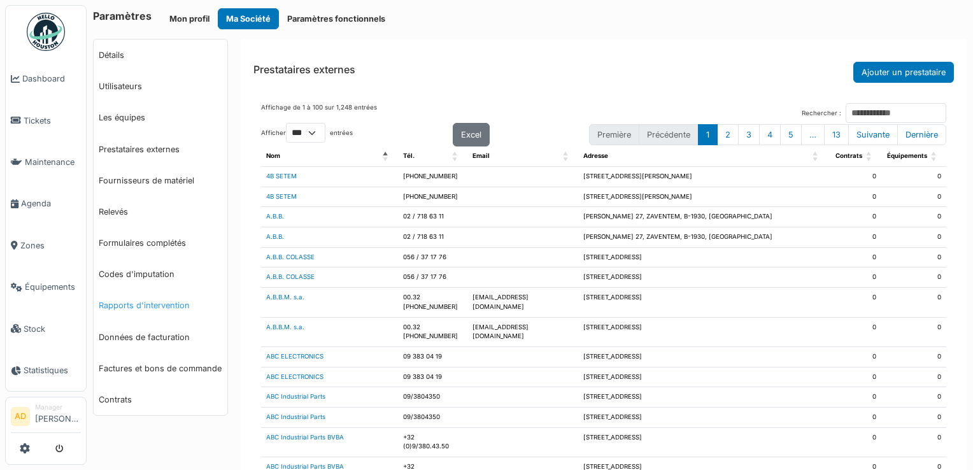
click at [171, 309] on link "Rapports d'intervention" at bounding box center [161, 305] width 134 height 31
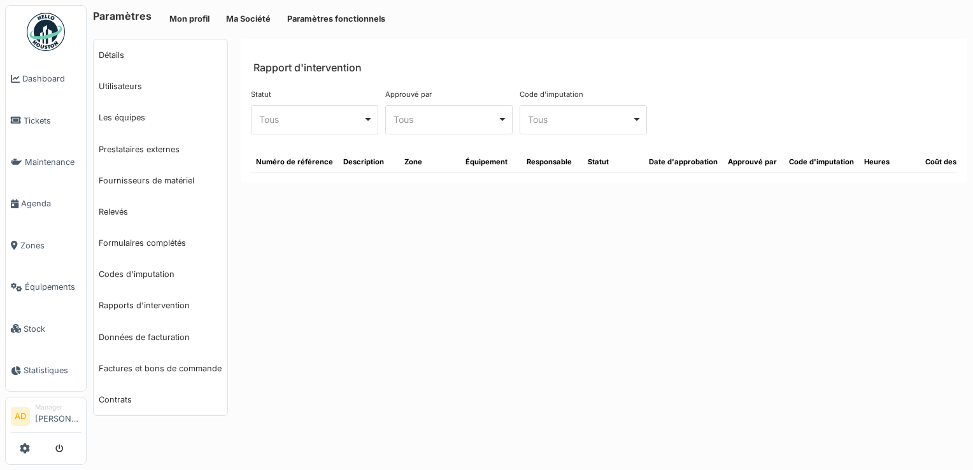
select select "***"
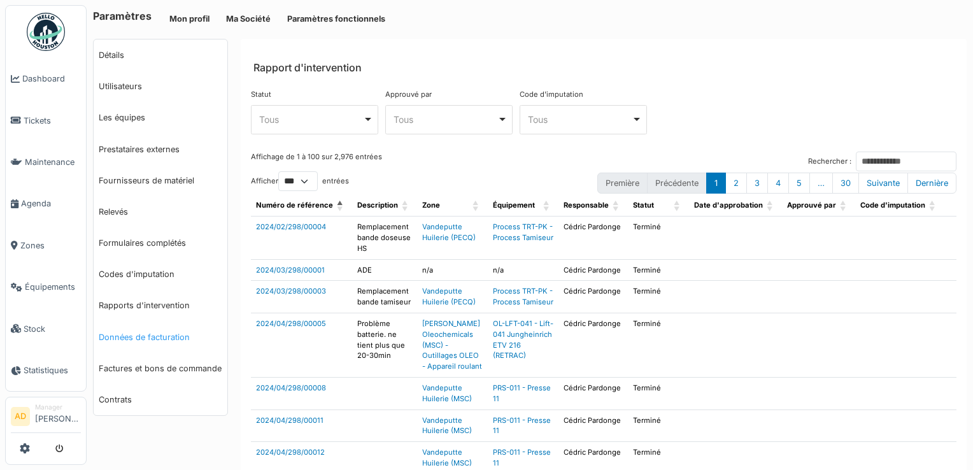
click at [168, 340] on link "Données de facturation" at bounding box center [161, 336] width 134 height 31
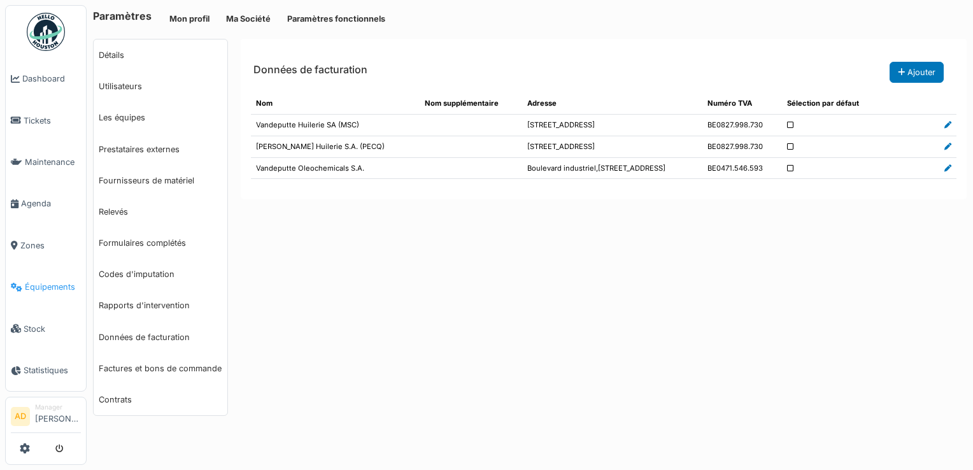
click at [43, 281] on span "Équipements" at bounding box center [53, 287] width 56 height 12
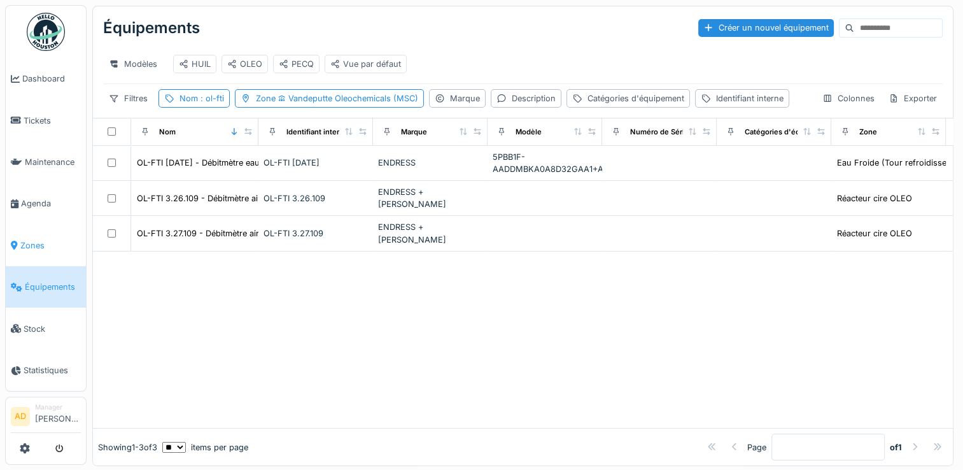
click at [38, 239] on span "Zones" at bounding box center [50, 245] width 60 height 12
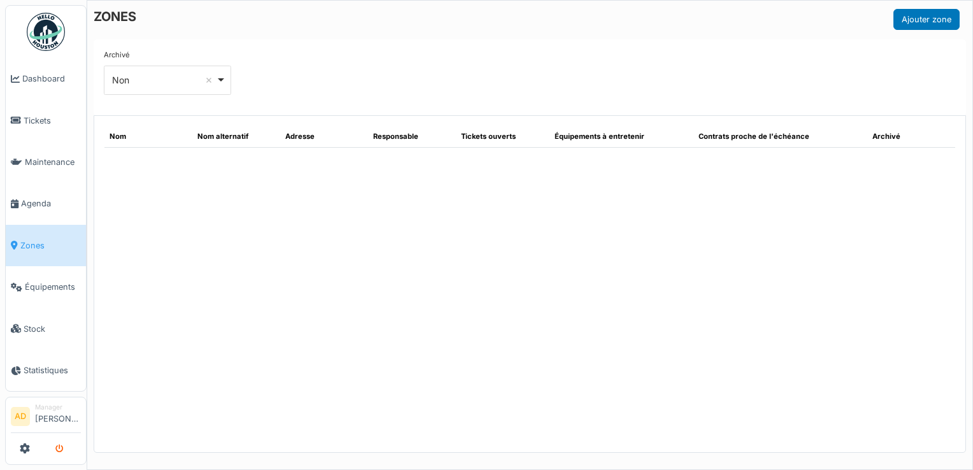
select select "***"
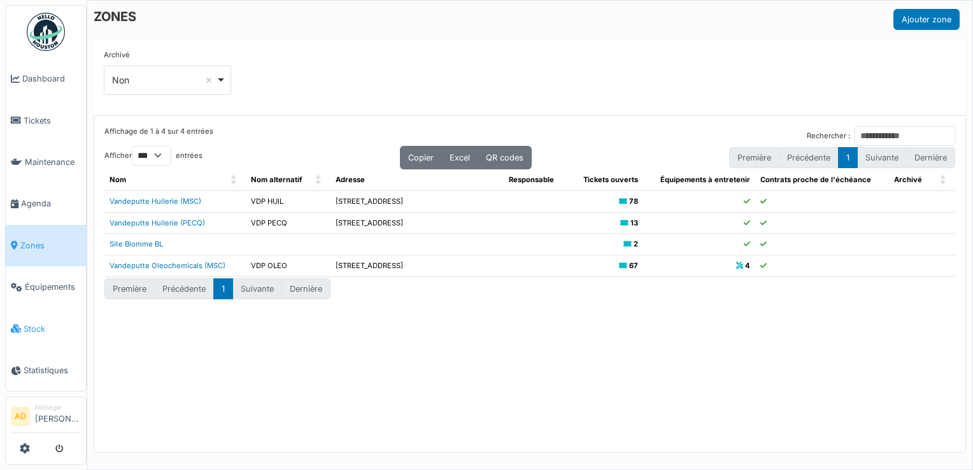
click at [43, 323] on span "Stock" at bounding box center [52, 329] width 57 height 12
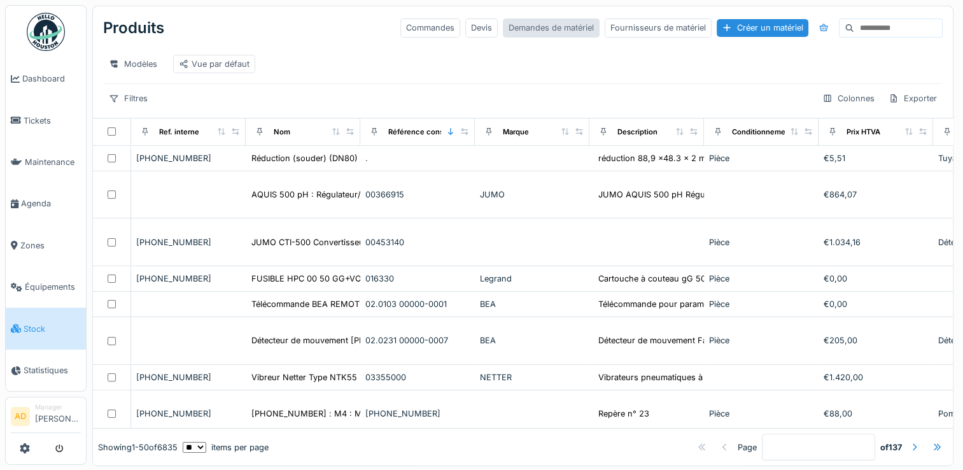
click at [503, 32] on div "Demandes de matériel" at bounding box center [551, 27] width 97 height 18
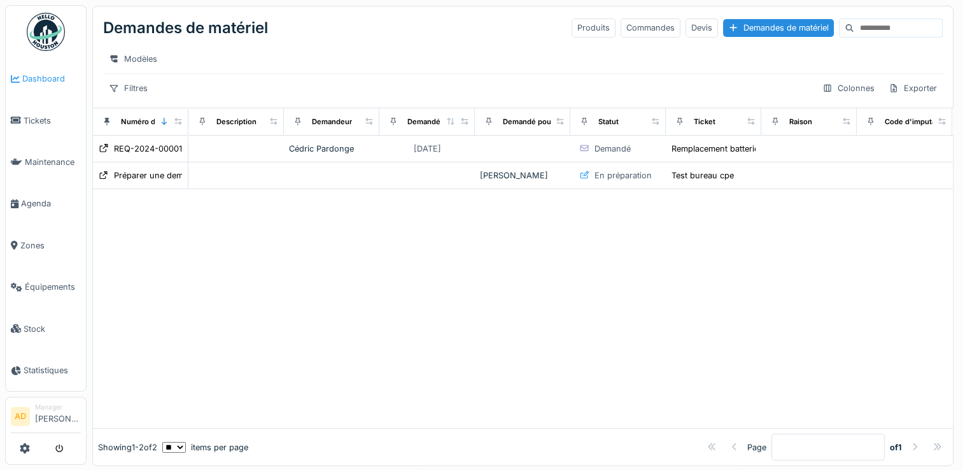
click at [24, 78] on span "Dashboard" at bounding box center [51, 79] width 59 height 12
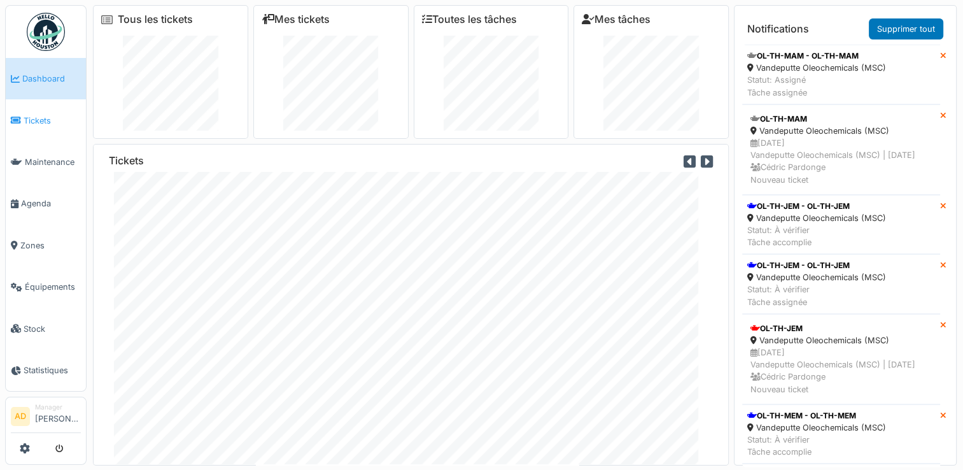
click at [38, 116] on span "Tickets" at bounding box center [52, 121] width 57 height 12
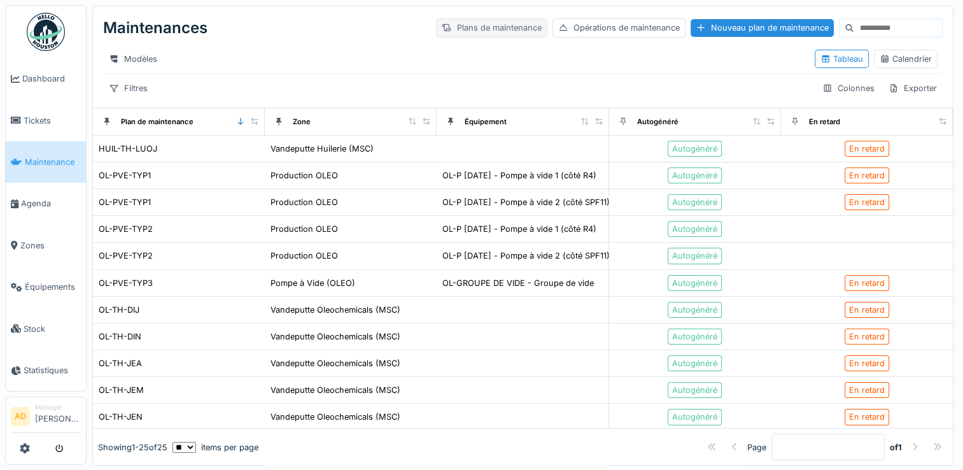
click at [467, 30] on div "Plans de maintenance" at bounding box center [491, 27] width 111 height 18
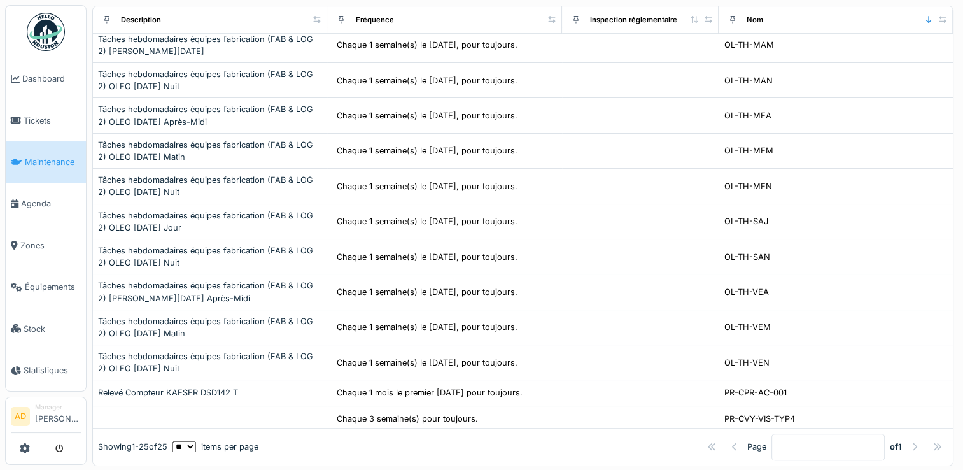
scroll to position [545, 0]
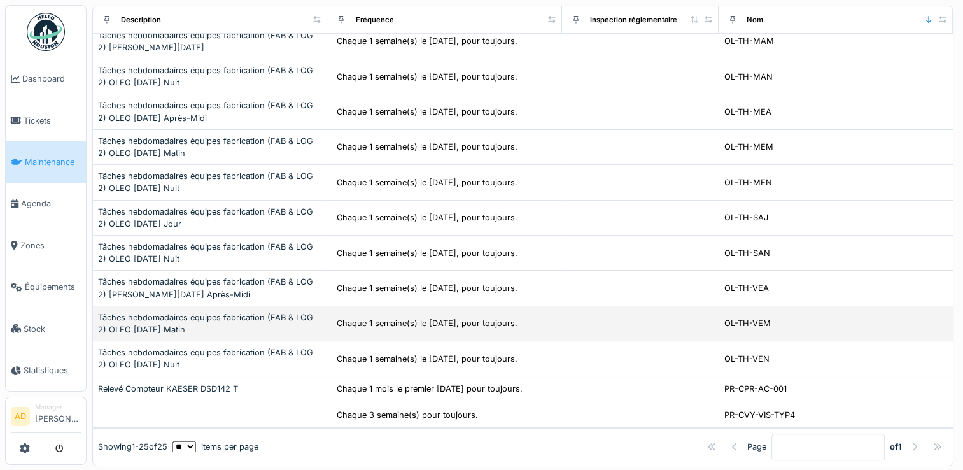
click at [169, 313] on div "Tâches hebdomadaires équipes fabrication (FAB & LOG 2) OLEO Vendredi Matin" at bounding box center [210, 323] width 224 height 24
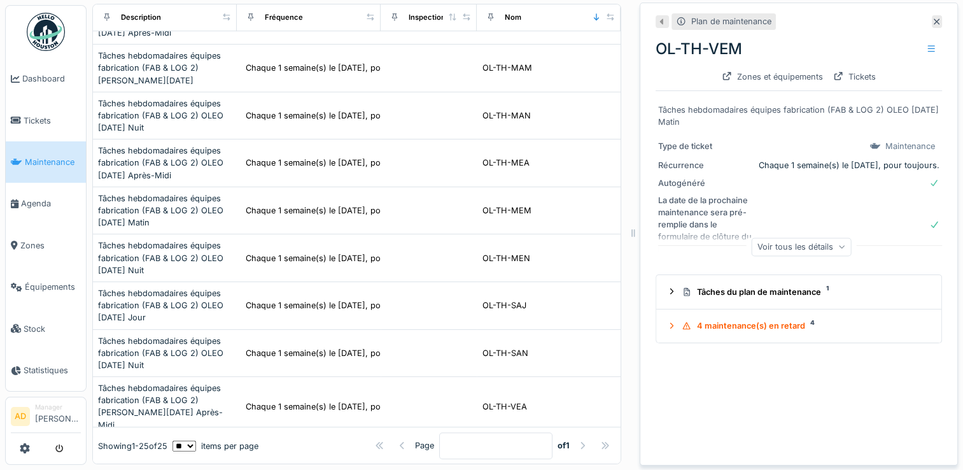
scroll to position [11, 0]
click at [932, 18] on icon at bounding box center [937, 22] width 10 height 8
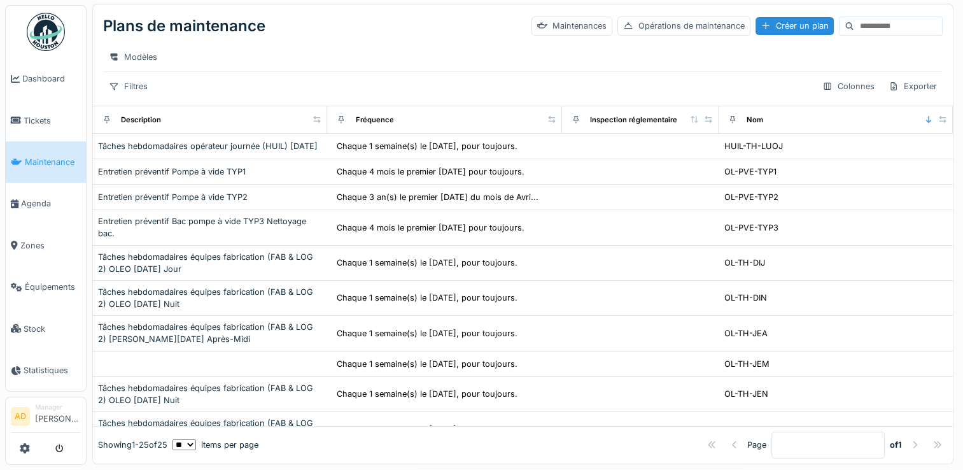
click at [426, 48] on div "Modèles" at bounding box center [523, 57] width 840 height 18
click at [624, 18] on div "Opérations de maintenance" at bounding box center [683, 26] width 133 height 18
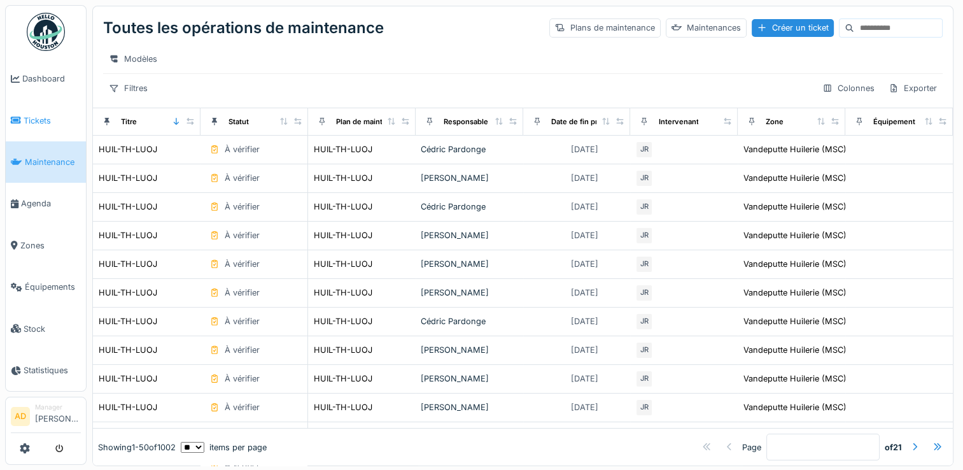
click at [29, 115] on span "Tickets" at bounding box center [52, 121] width 57 height 12
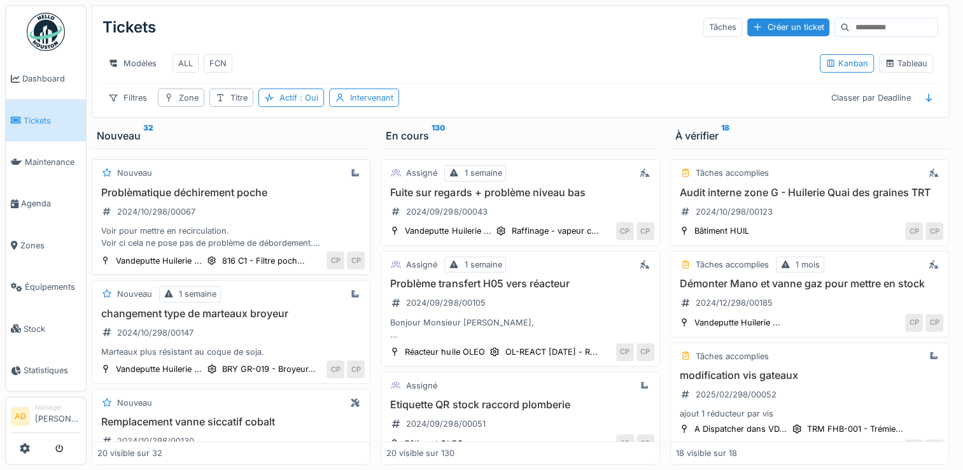
click at [288, 199] on h3 "Problèmatique déchirement poche" at bounding box center [230, 193] width 267 height 12
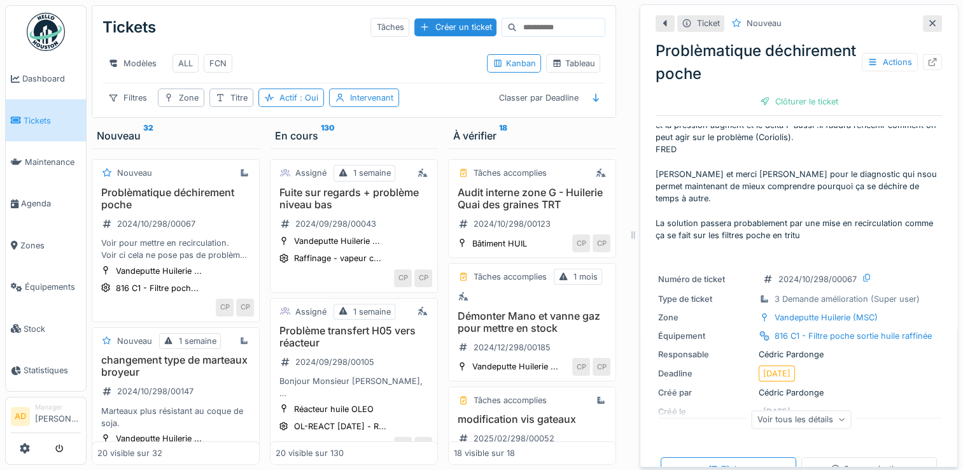
click at [929, 25] on icon at bounding box center [932, 23] width 6 height 6
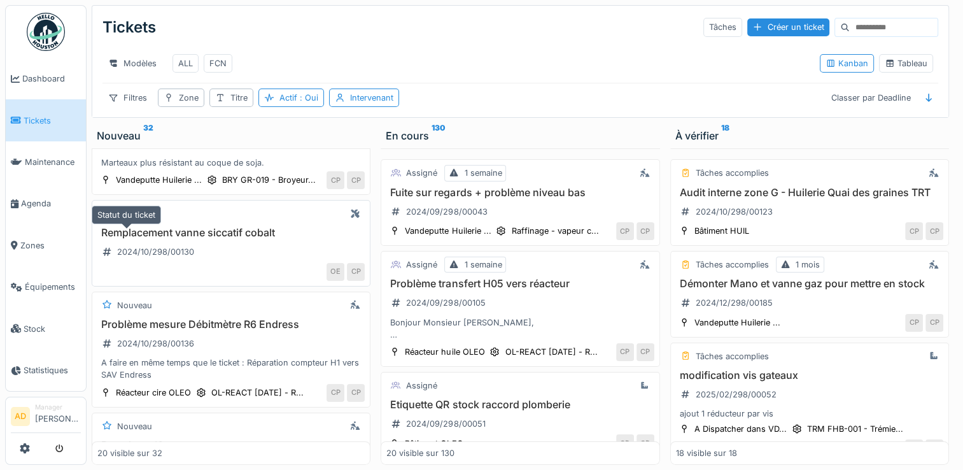
scroll to position [191, 0]
click at [234, 237] on h3 "Remplacement vanne siccatif cobalt" at bounding box center [230, 231] width 267 height 12
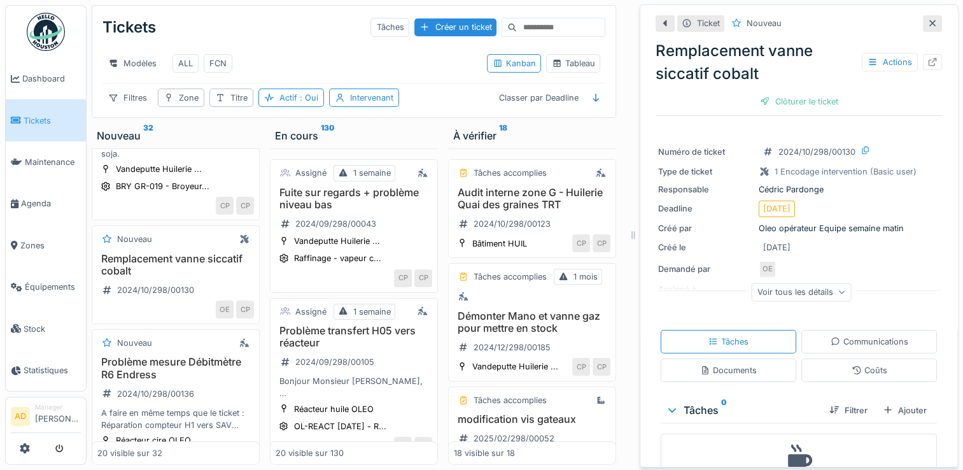
click at [927, 24] on icon at bounding box center [932, 23] width 10 height 8
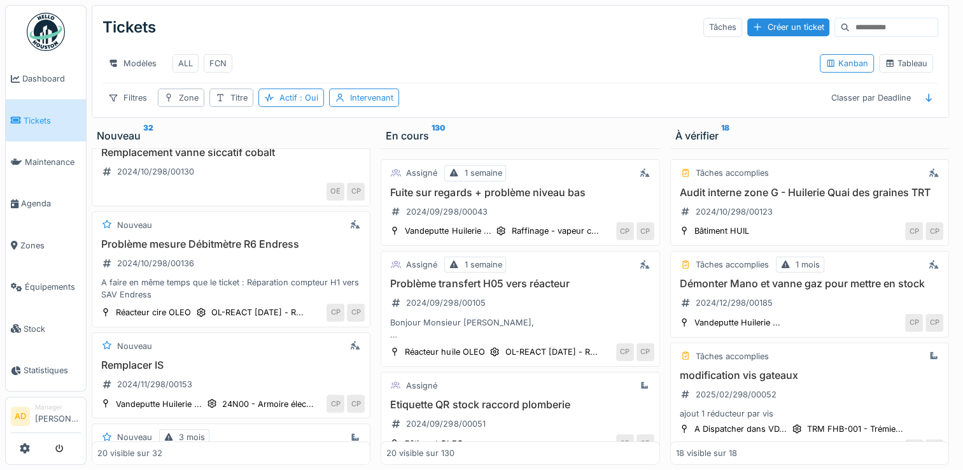
scroll to position [191, 0]
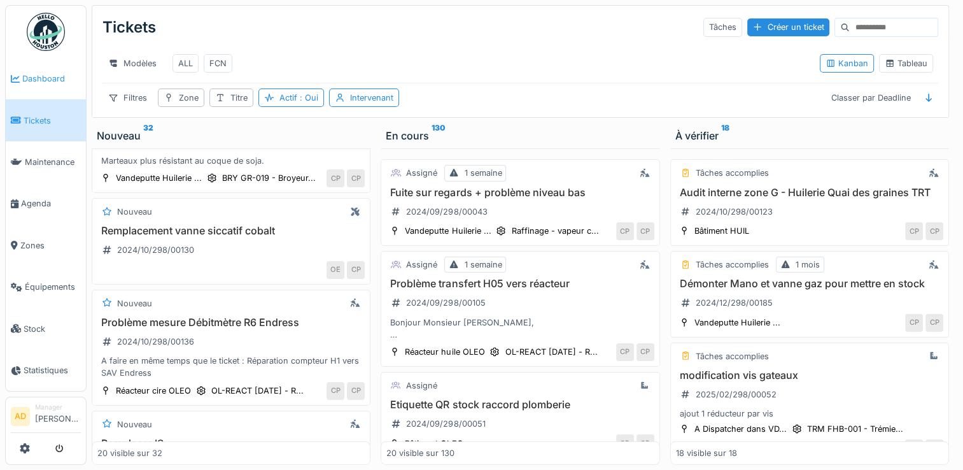
click at [62, 73] on span "Dashboard" at bounding box center [51, 79] width 59 height 12
